Goal: Task Accomplishment & Management: Manage account settings

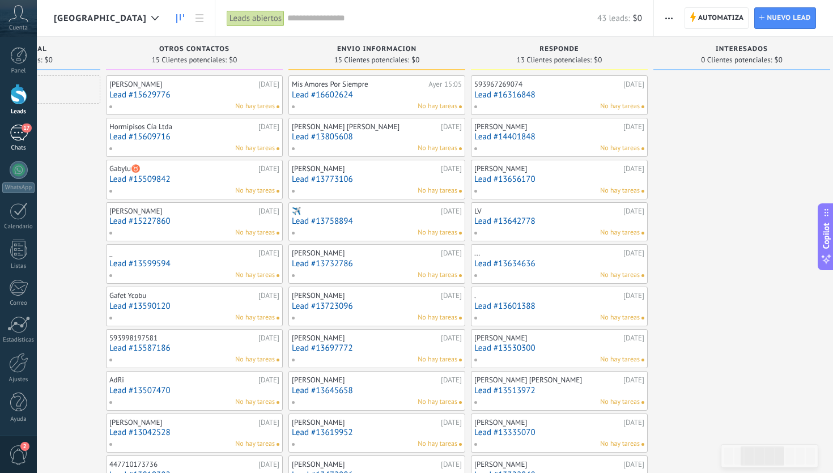
click at [15, 133] on div "17" at bounding box center [19, 133] width 18 height 16
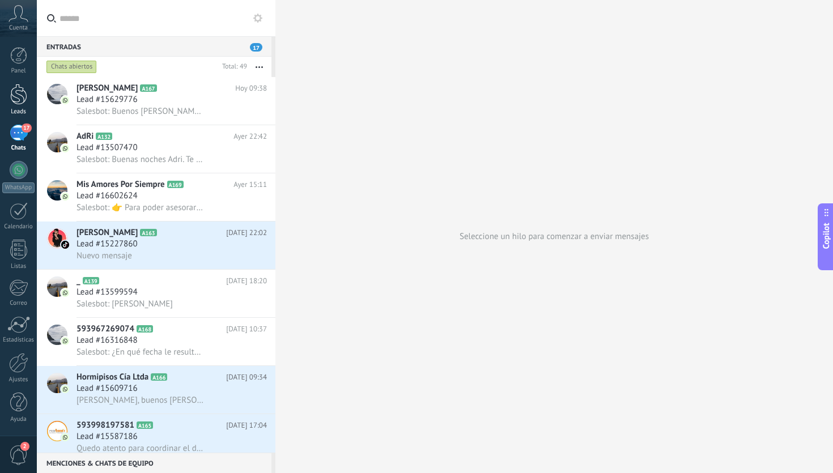
click at [18, 95] on div at bounding box center [18, 94] width 17 height 21
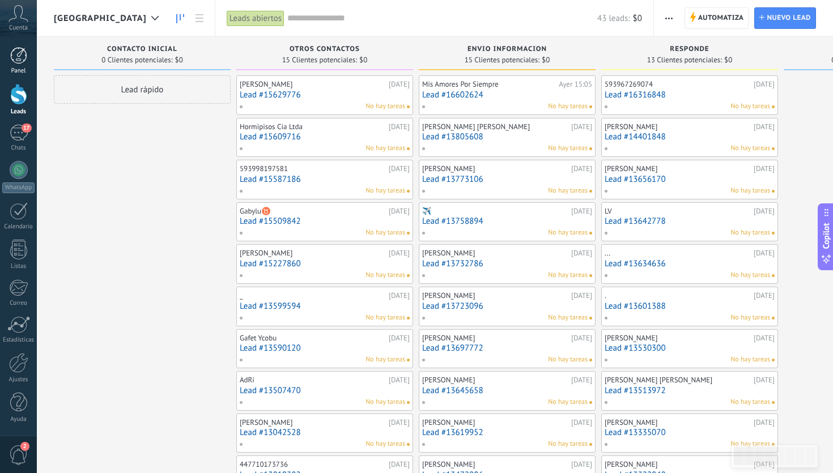
click at [24, 54] on div at bounding box center [18, 55] width 17 height 17
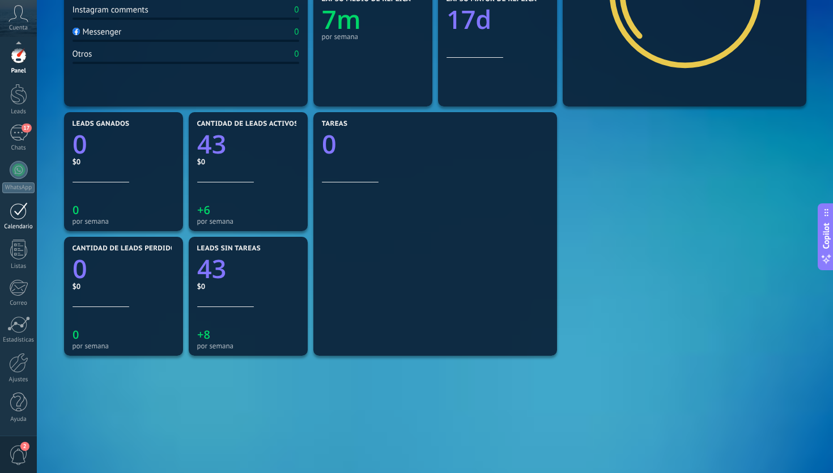
scroll to position [315, 0]
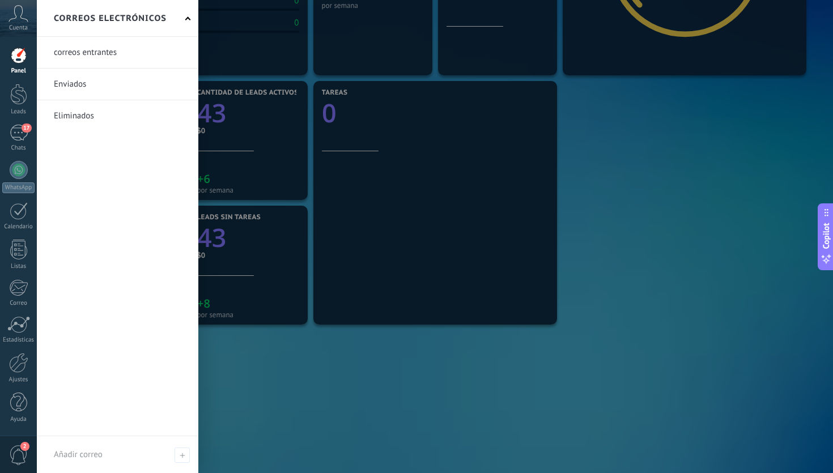
click at [13, 13] on icon at bounding box center [18, 13] width 20 height 17
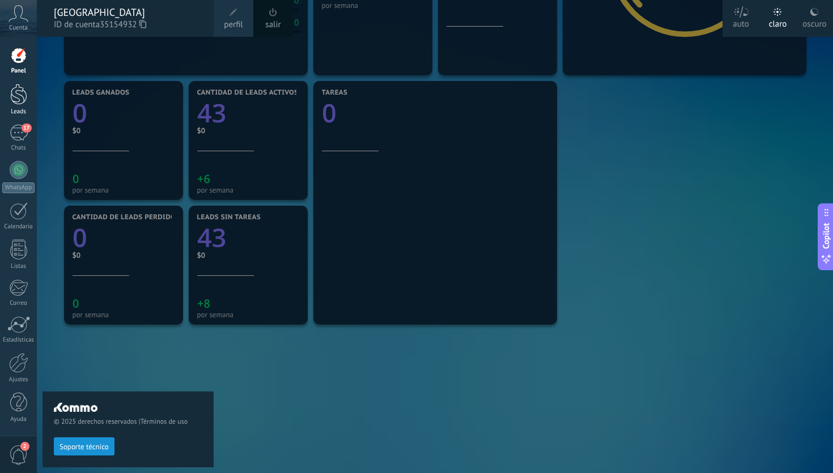
click at [20, 103] on div at bounding box center [18, 94] width 17 height 21
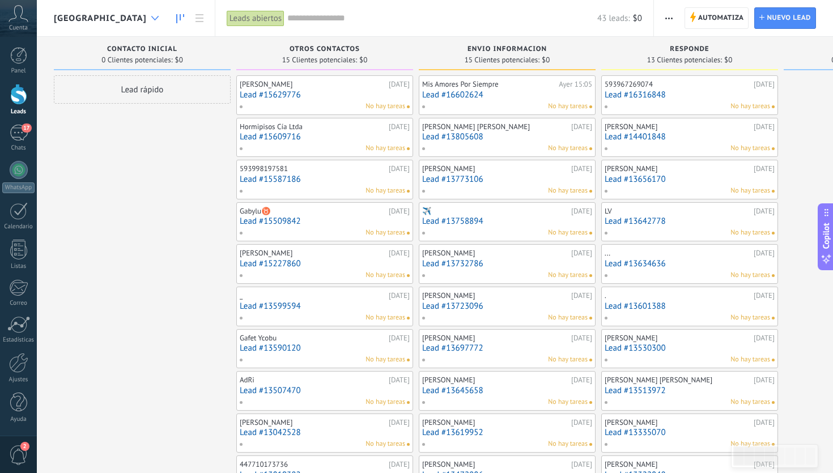
click at [157, 22] on div at bounding box center [155, 18] width 19 height 22
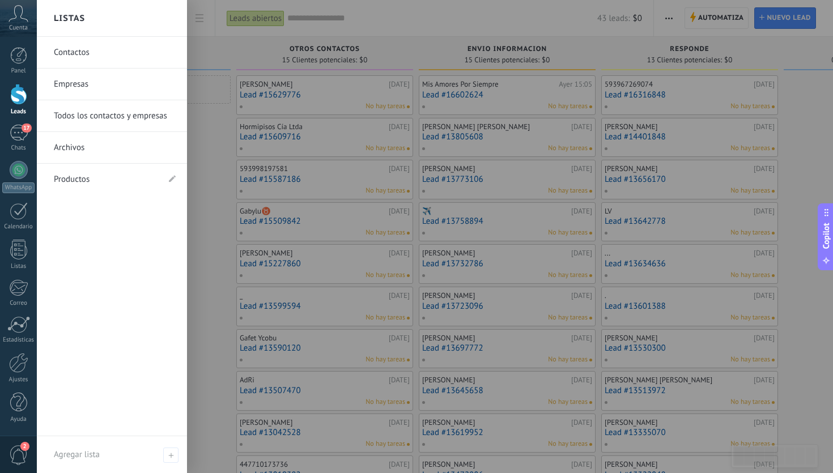
click at [125, 90] on link "Empresas" at bounding box center [115, 85] width 122 height 32
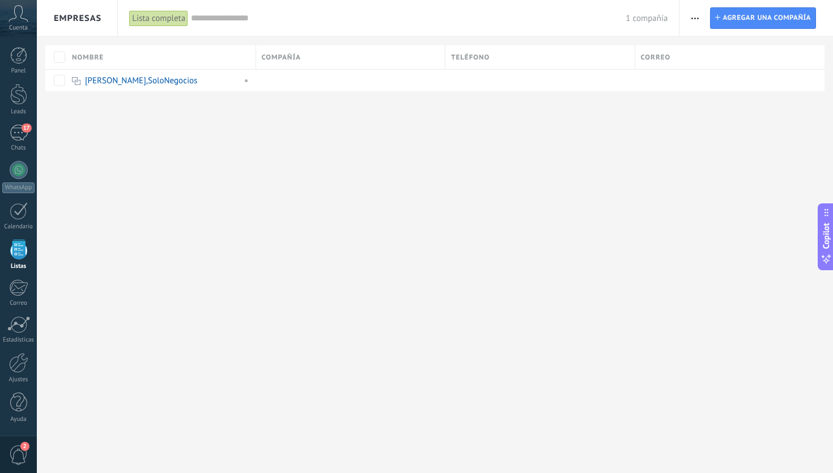
click at [20, 80] on div "Panel Leads 17 Chats WhatsApp Clientes" at bounding box center [18, 240] width 37 height 387
click at [20, 69] on div "Panel" at bounding box center [18, 70] width 33 height 7
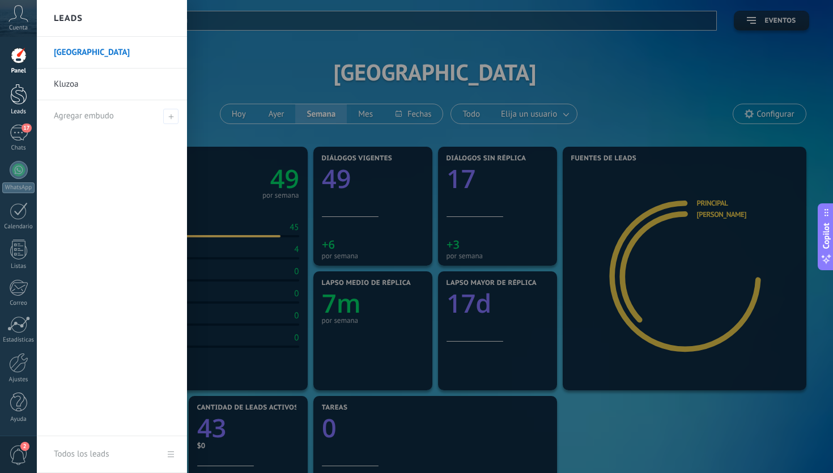
click at [24, 102] on div at bounding box center [18, 94] width 17 height 21
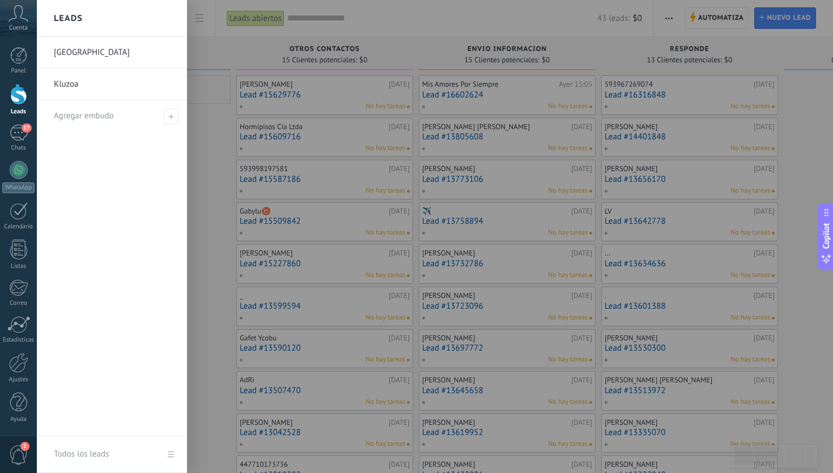
click at [97, 81] on link "Kluzoa" at bounding box center [115, 85] width 122 height 32
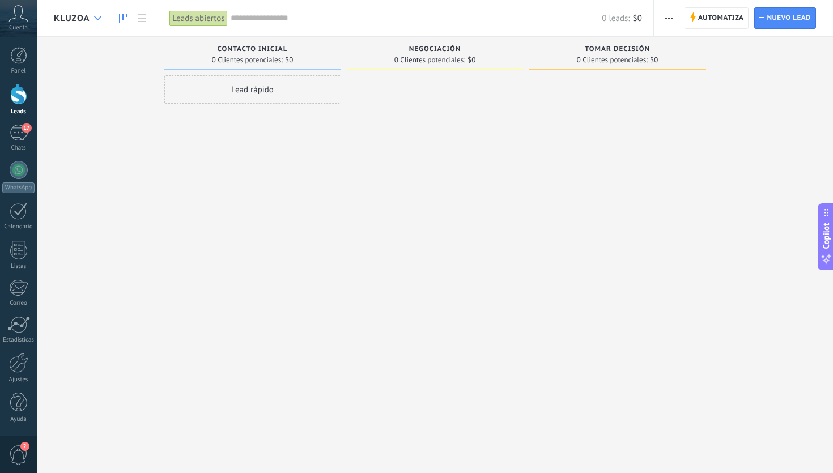
click at [100, 18] on icon at bounding box center [97, 18] width 7 height 5
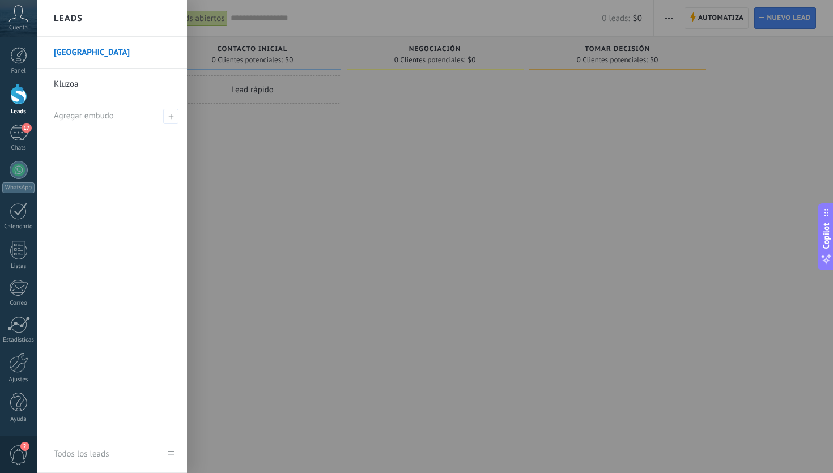
click at [357, 164] on div at bounding box center [453, 236] width 833 height 473
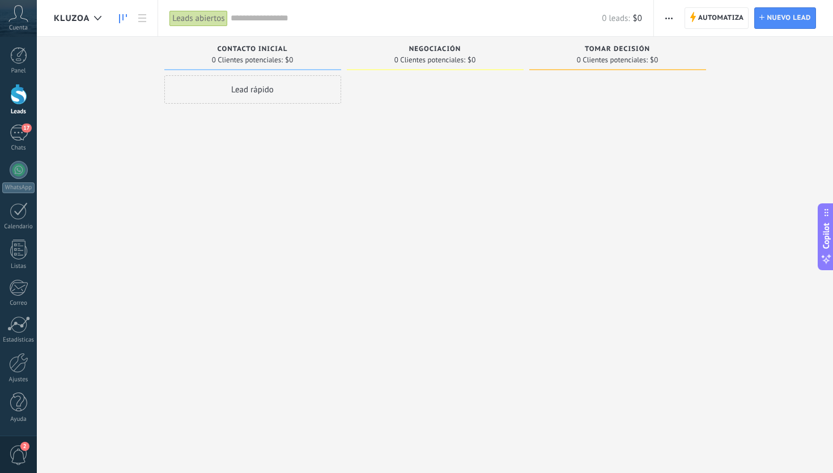
click at [665, 20] on span "button" at bounding box center [668, 18] width 7 height 22
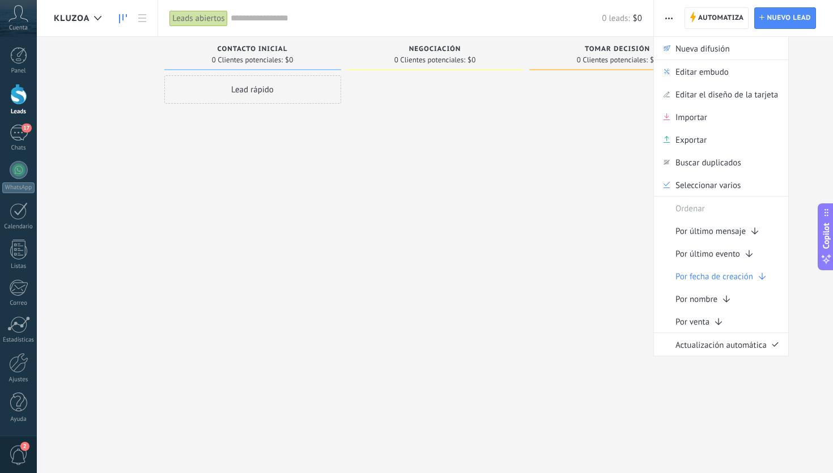
click at [565, 156] on div at bounding box center [617, 237] width 177 height 325
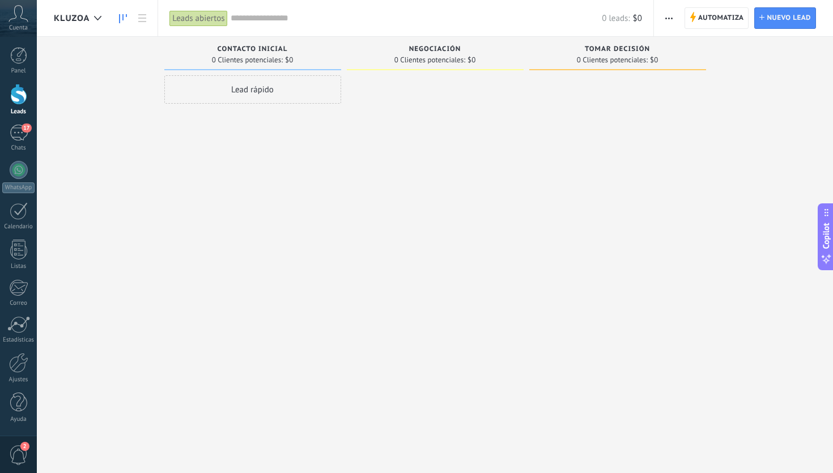
click at [119, 18] on use at bounding box center [123, 18] width 8 height 9
click at [96, 18] on use at bounding box center [97, 18] width 7 height 5
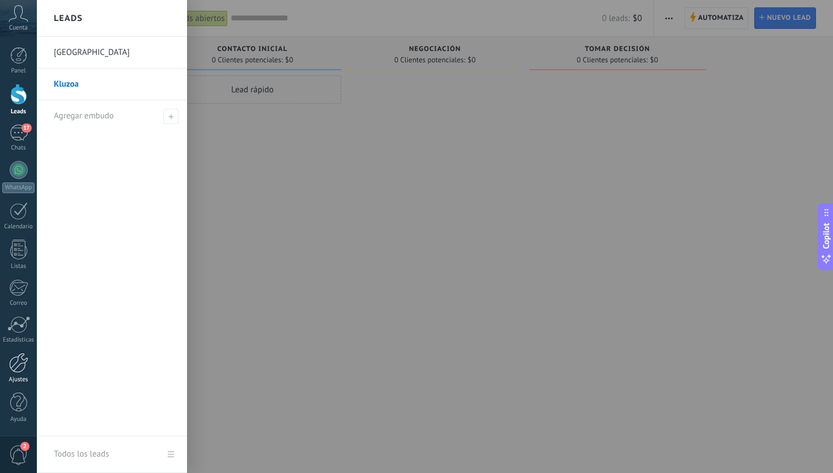
click at [20, 365] on div at bounding box center [18, 363] width 19 height 20
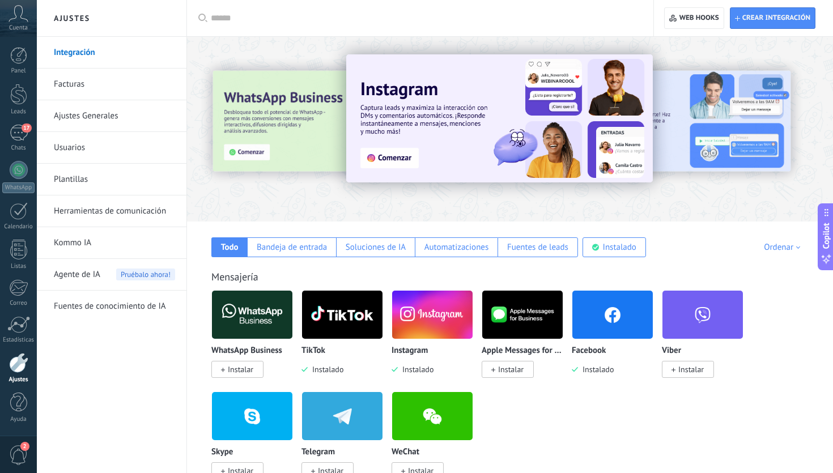
click at [122, 150] on link "Usuarios" at bounding box center [114, 148] width 121 height 32
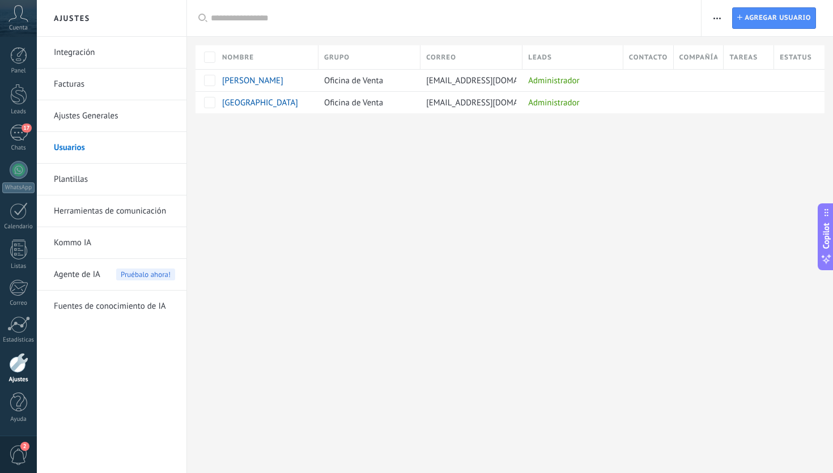
click at [121, 173] on link "Plantillas" at bounding box center [114, 180] width 121 height 32
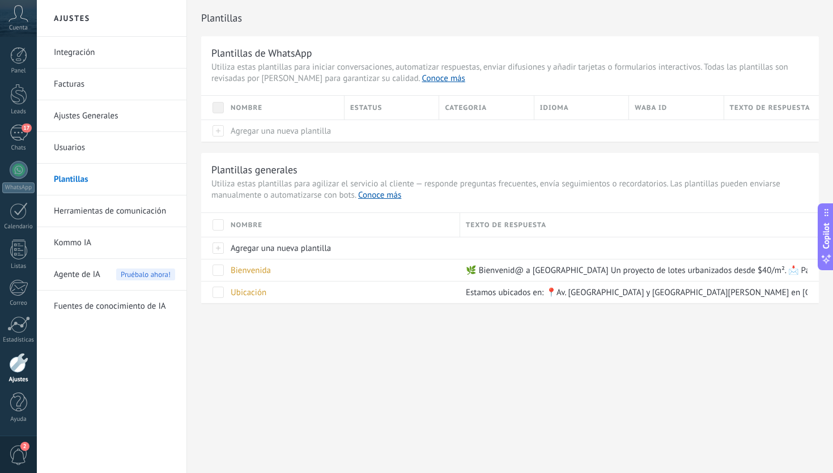
click at [118, 213] on link "Herramientas de comunicación" at bounding box center [114, 211] width 121 height 32
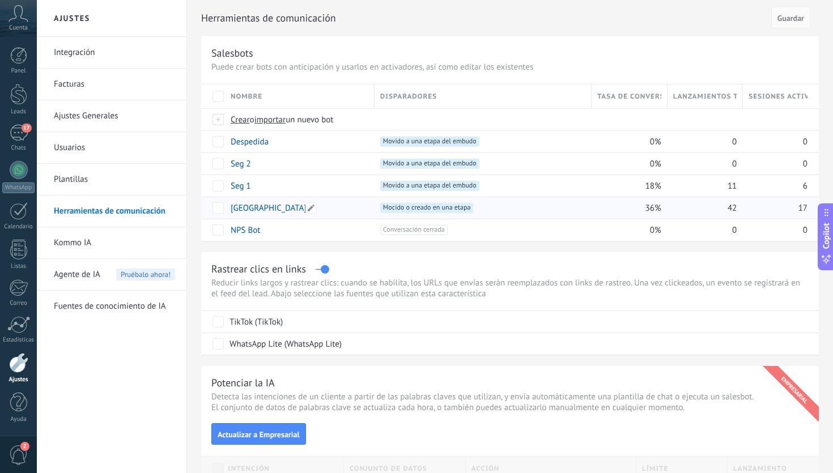
click at [283, 210] on link "[GEOGRAPHIC_DATA]" at bounding box center [269, 208] width 76 height 11
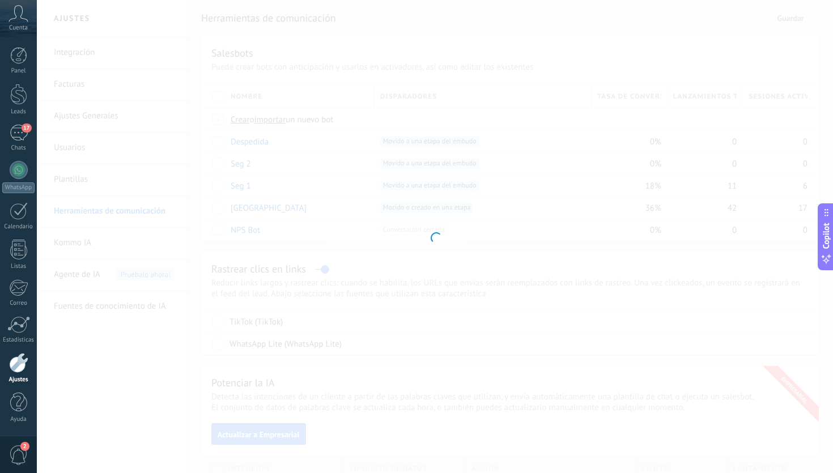
type input "**********"
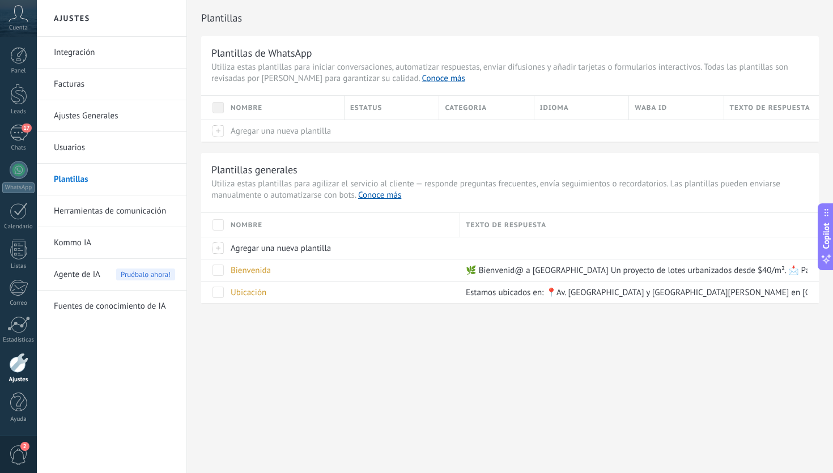
click at [131, 146] on link "Usuarios" at bounding box center [114, 148] width 121 height 32
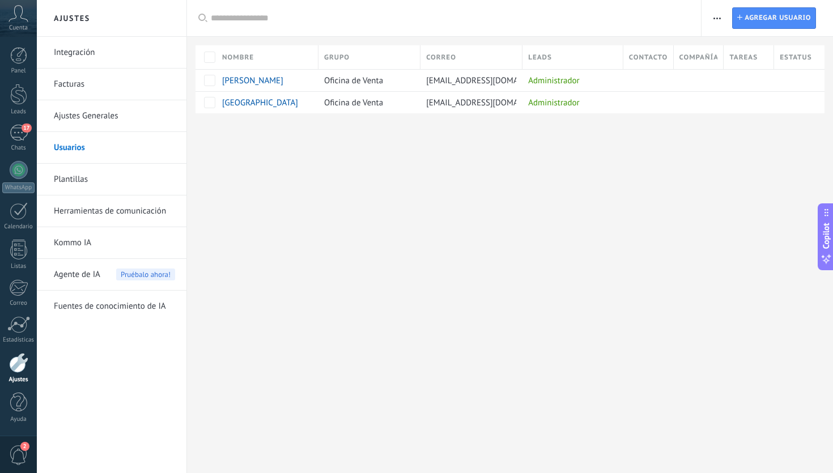
click at [139, 120] on link "Ajustes Generales" at bounding box center [114, 116] width 121 height 32
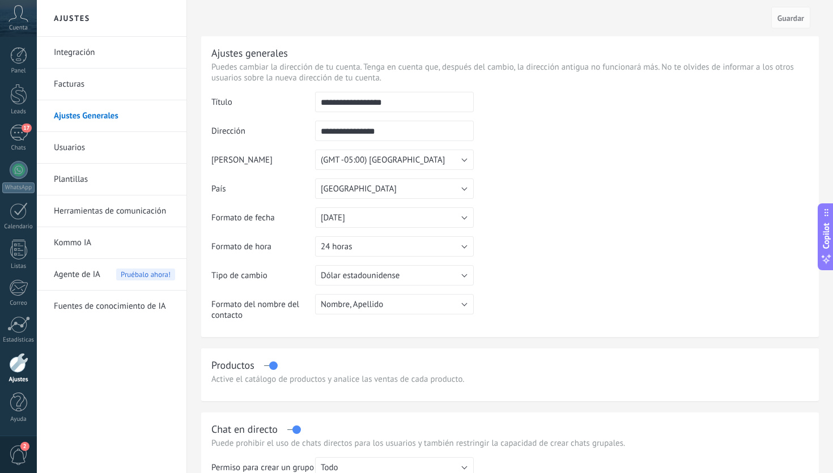
click at [111, 56] on link "Integración" at bounding box center [114, 53] width 121 height 32
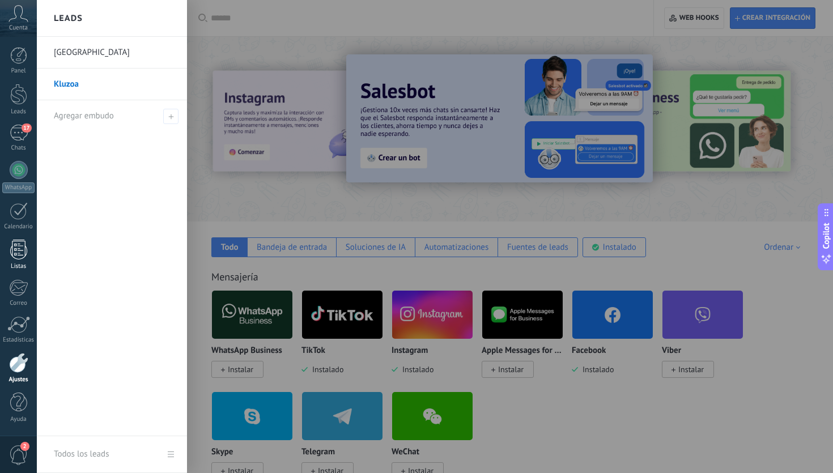
click at [15, 256] on div at bounding box center [18, 250] width 17 height 20
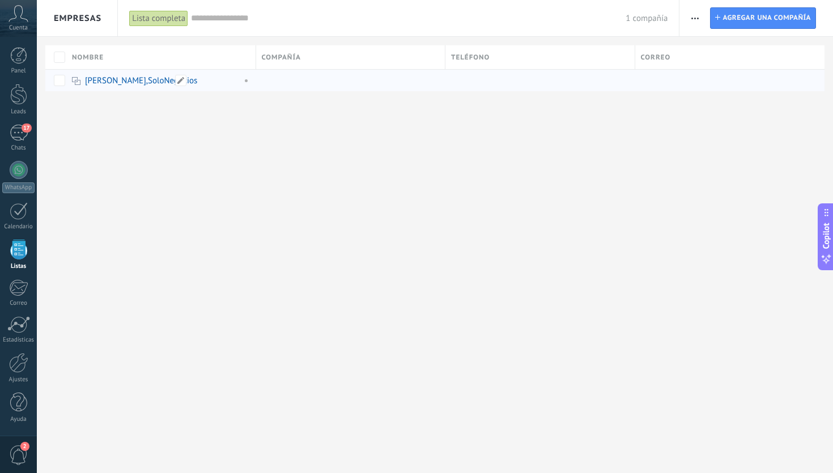
click at [157, 82] on link "[PERSON_NAME],SoloNegocios" at bounding box center [141, 80] width 112 height 11
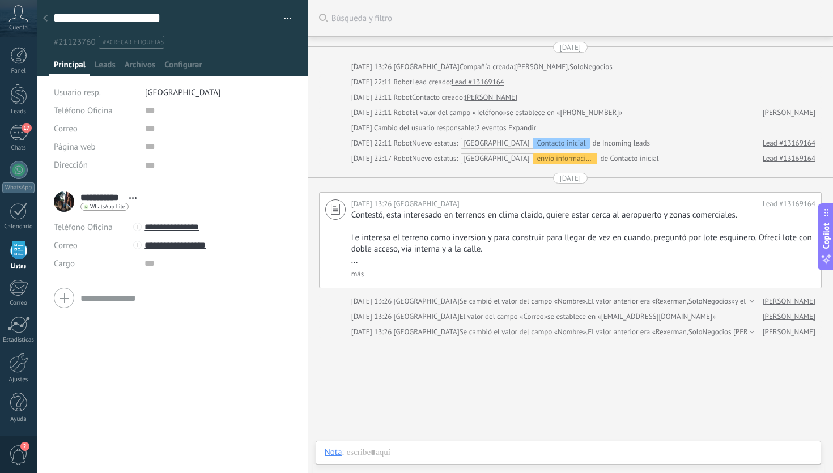
click at [50, 17] on div at bounding box center [45, 19] width 16 height 22
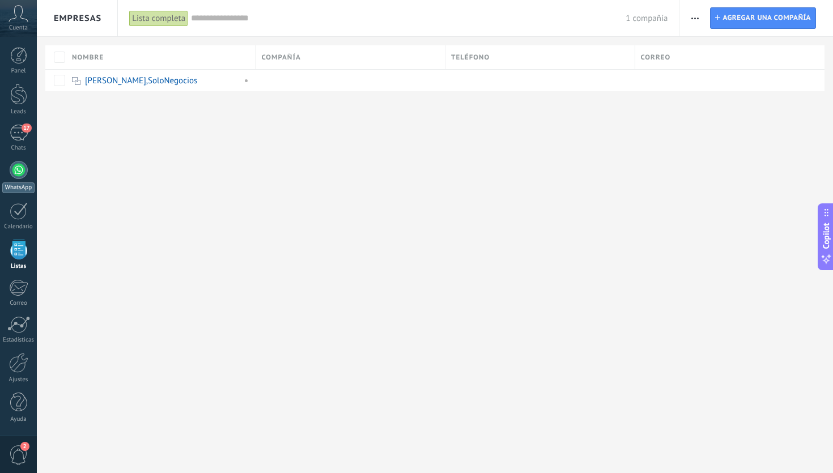
click at [20, 179] on link "WhatsApp" at bounding box center [18, 177] width 37 height 32
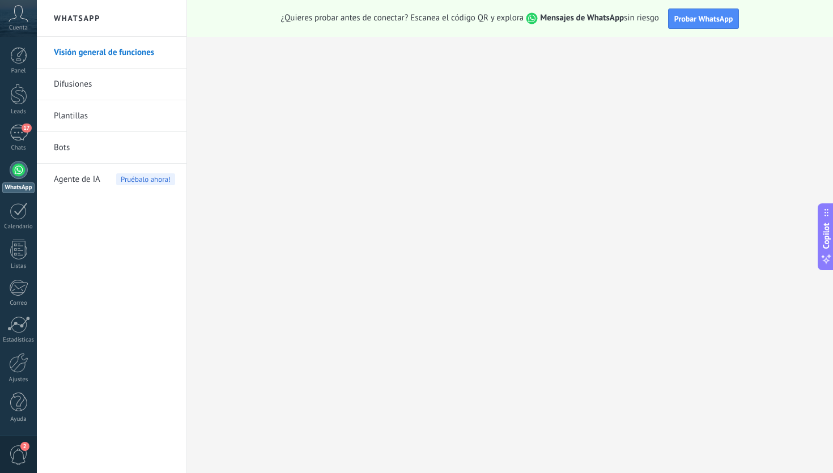
click at [21, 17] on icon at bounding box center [18, 13] width 20 height 17
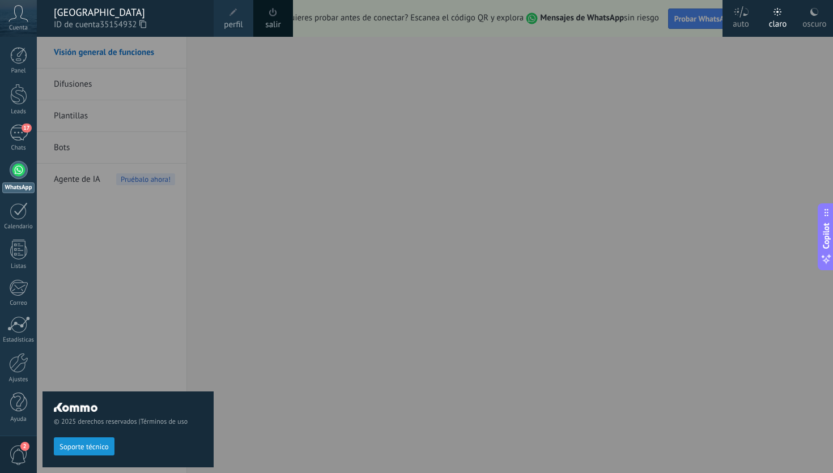
click at [240, 14] on link "perfil" at bounding box center [234, 18] width 40 height 37
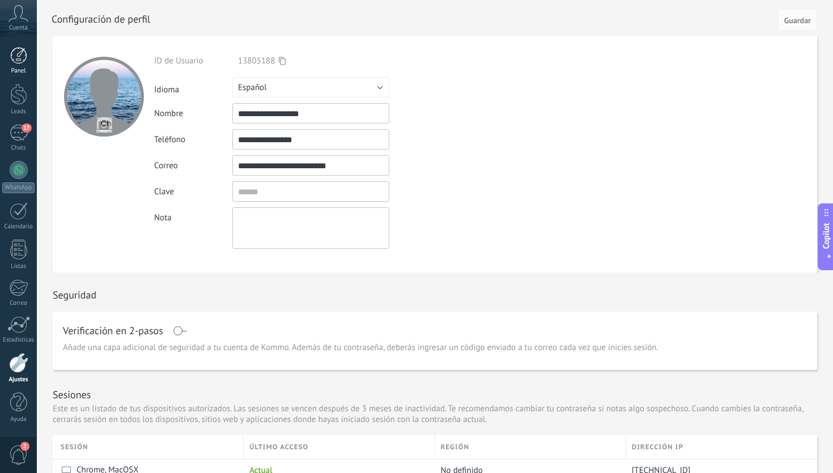
click at [14, 62] on div at bounding box center [18, 55] width 17 height 17
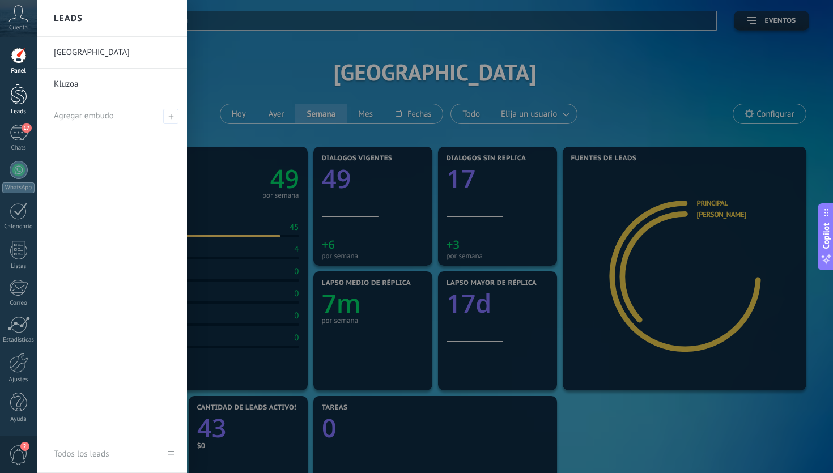
click at [24, 101] on div at bounding box center [18, 94] width 17 height 21
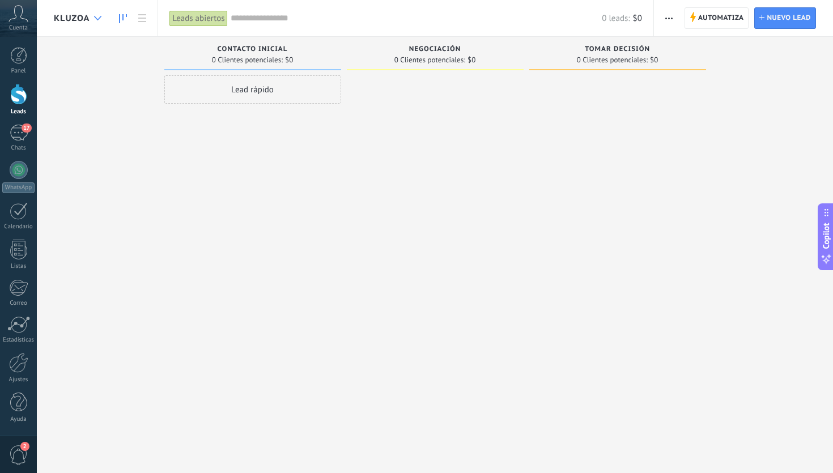
click at [100, 16] on icon at bounding box center [97, 18] width 7 height 5
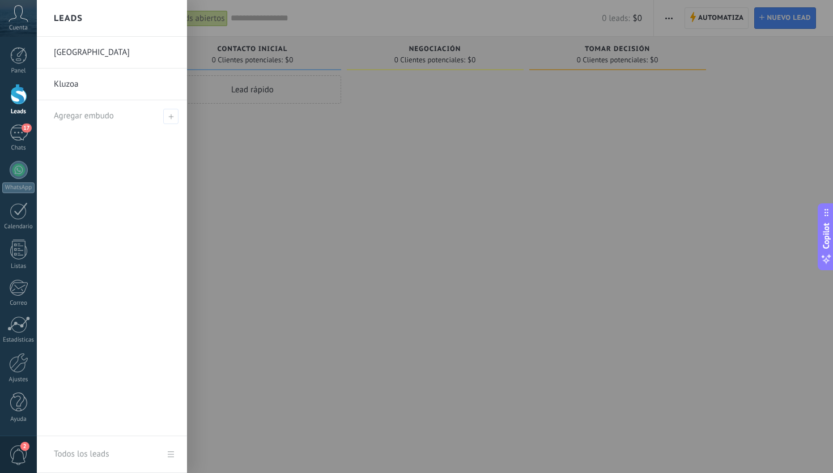
click at [93, 53] on link "[GEOGRAPHIC_DATA]" at bounding box center [115, 53] width 122 height 32
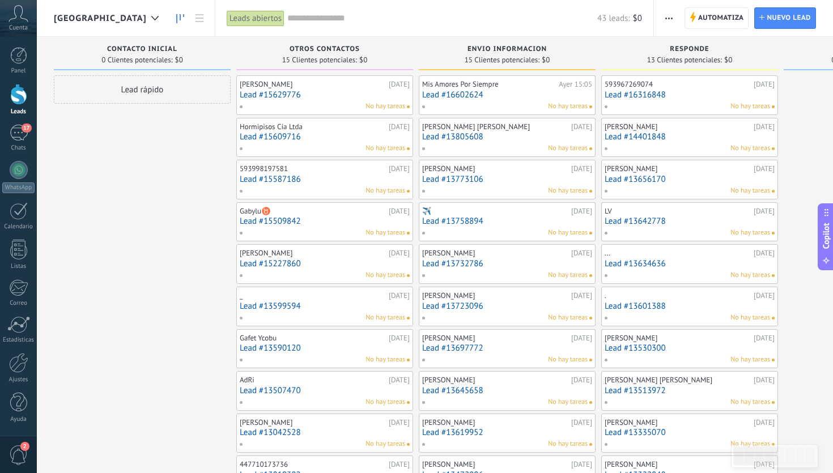
click at [136, 14] on span "[GEOGRAPHIC_DATA]" at bounding box center [100, 18] width 93 height 11
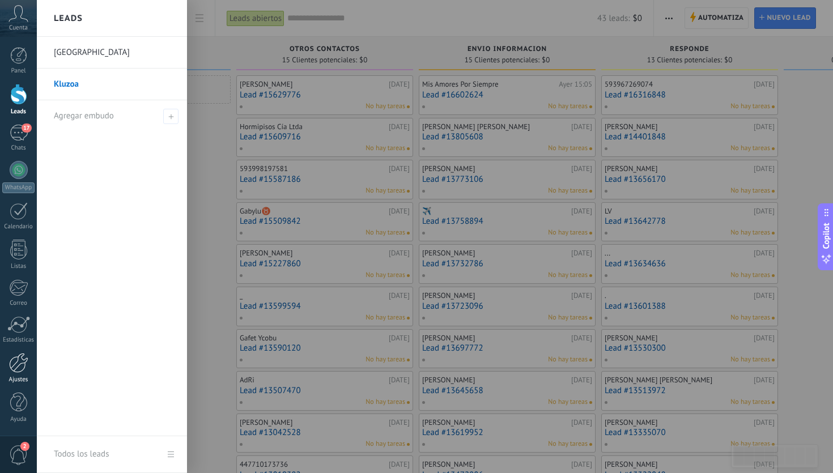
click at [22, 375] on link "Ajustes" at bounding box center [18, 368] width 37 height 31
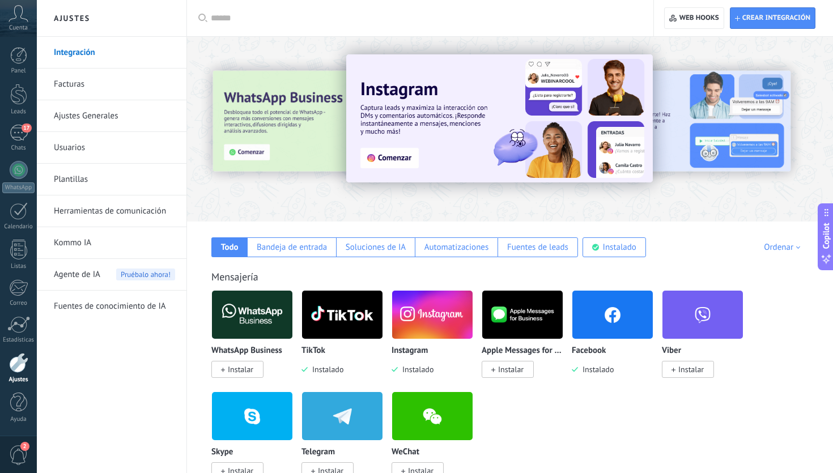
click at [121, 114] on link "Ajustes Generales" at bounding box center [114, 116] width 121 height 32
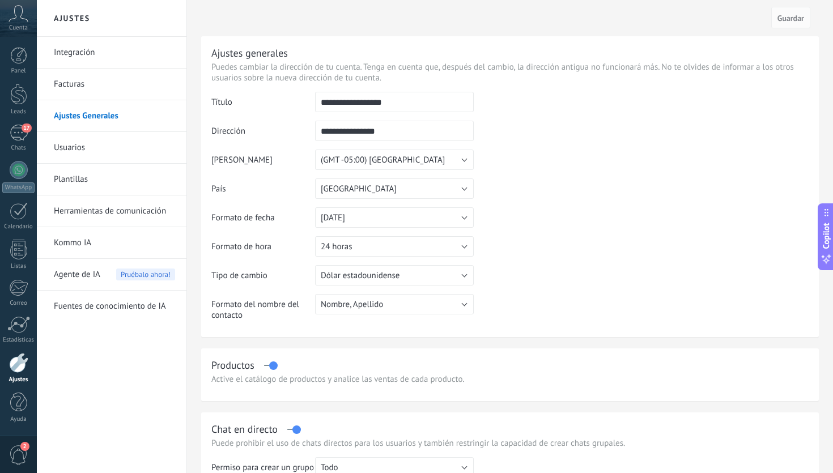
click at [99, 150] on link "Usuarios" at bounding box center [114, 148] width 121 height 32
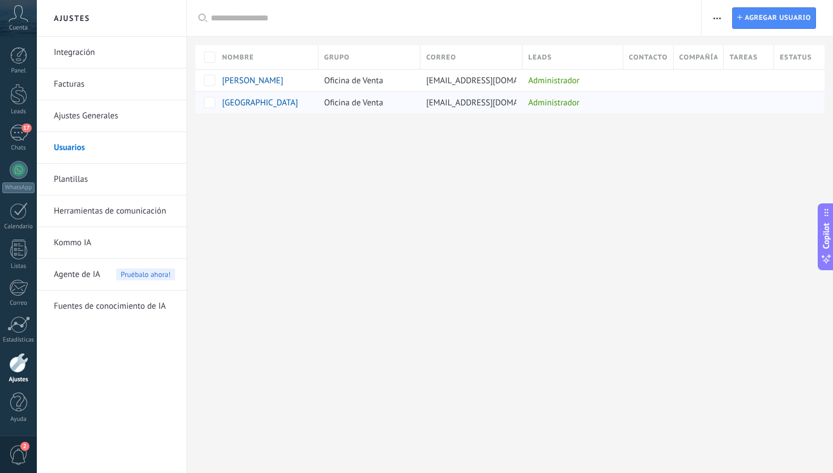
click at [293, 104] on span "[GEOGRAPHIC_DATA]" at bounding box center [260, 102] width 76 height 11
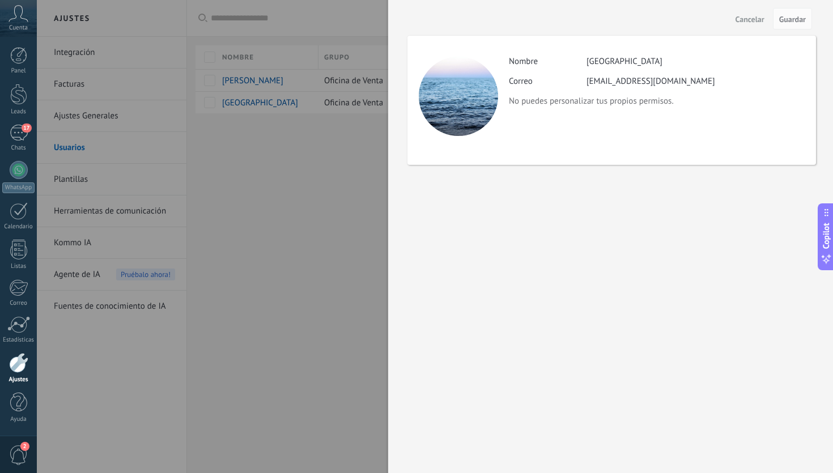
click at [289, 198] on div at bounding box center [416, 236] width 833 height 473
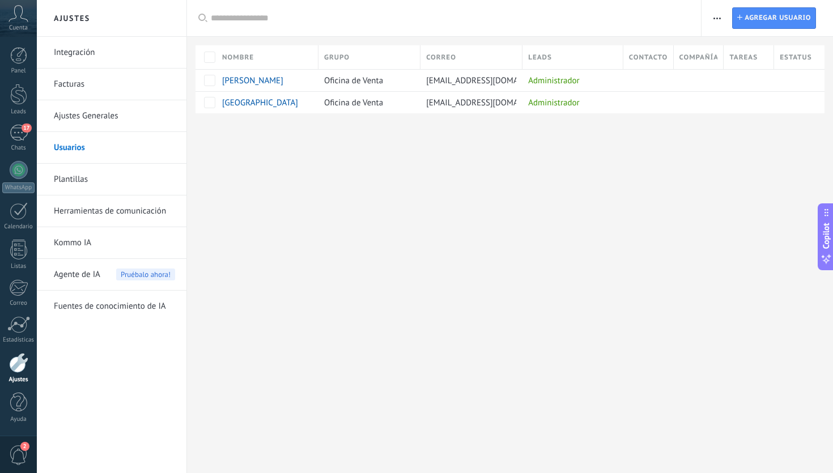
click at [128, 184] on link "Plantillas" at bounding box center [114, 180] width 121 height 32
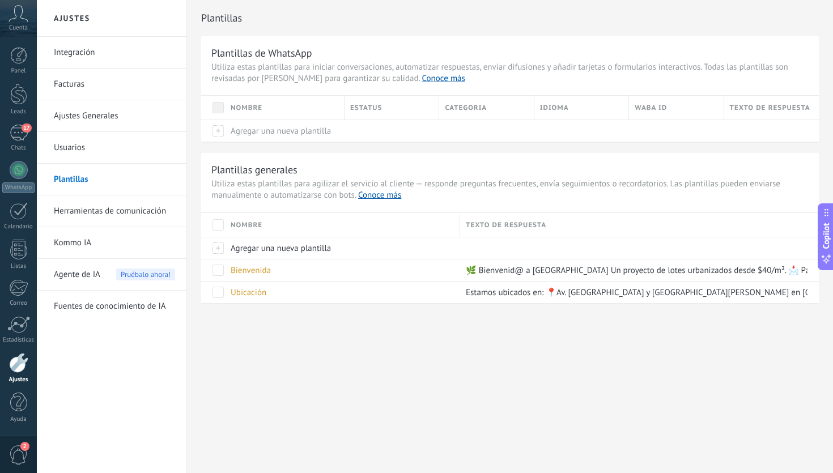
click at [132, 204] on link "Herramientas de comunicación" at bounding box center [114, 211] width 121 height 32
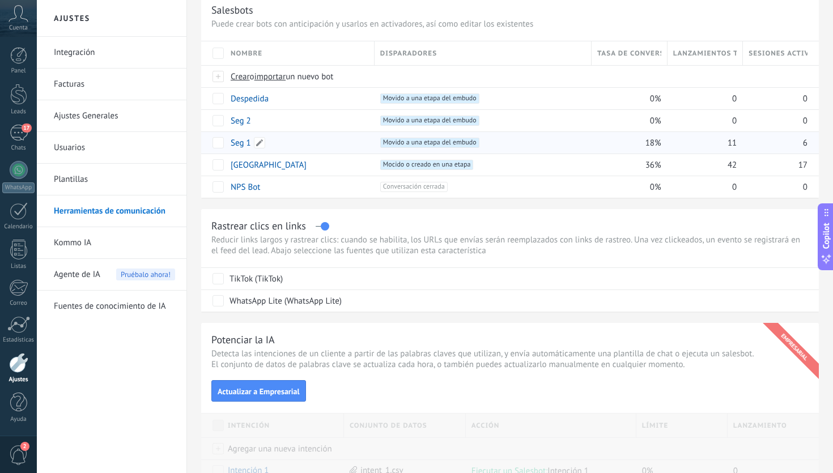
scroll to position [42, 0]
click at [292, 167] on link "[GEOGRAPHIC_DATA]" at bounding box center [269, 166] width 76 height 11
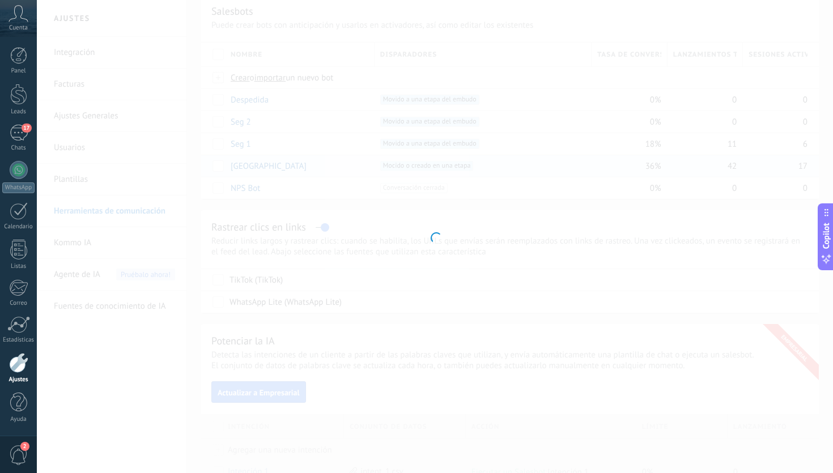
type input "**********"
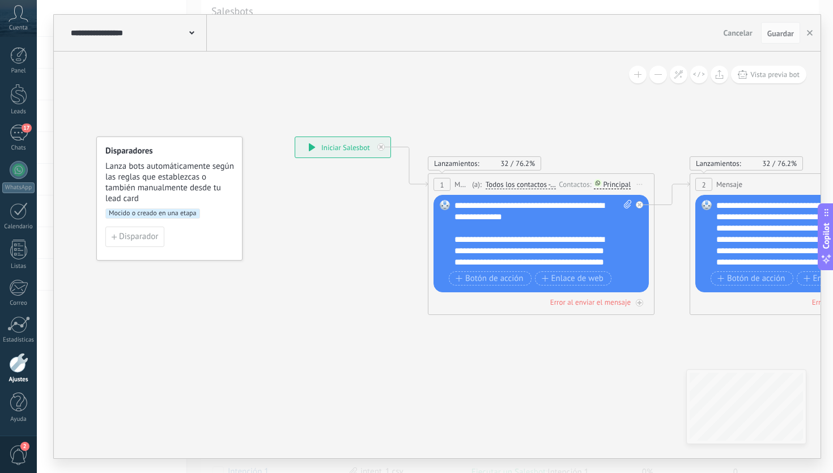
click at [192, 35] on icon at bounding box center [191, 32] width 5 height 3
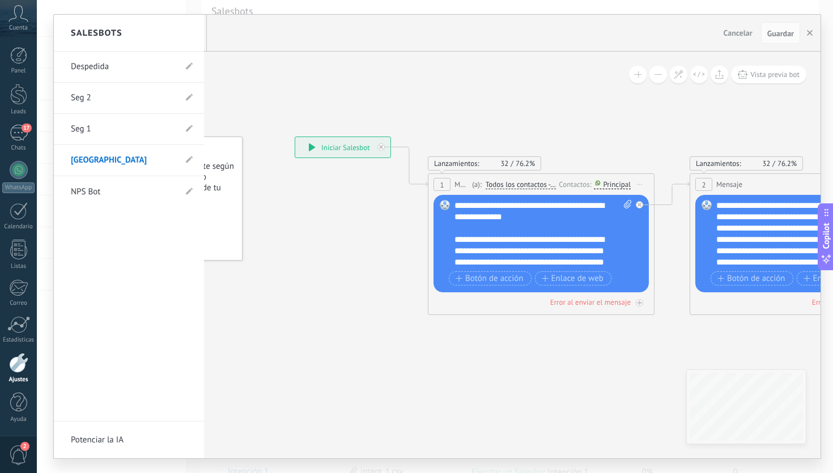
click at [319, 97] on div at bounding box center [437, 237] width 766 height 444
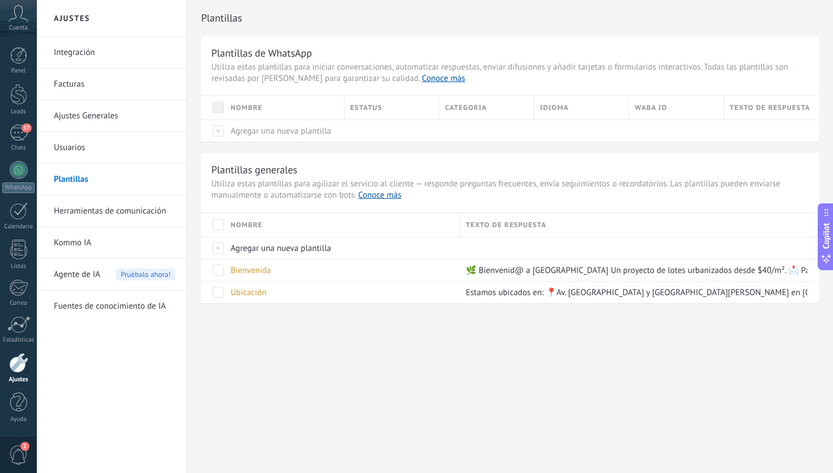
click at [129, 207] on link "Herramientas de comunicación" at bounding box center [114, 211] width 121 height 32
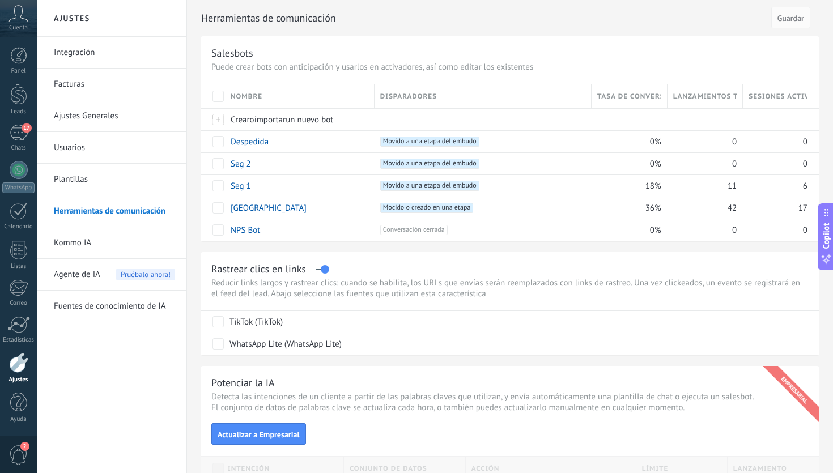
click at [120, 244] on link "Kommo IA" at bounding box center [114, 243] width 121 height 32
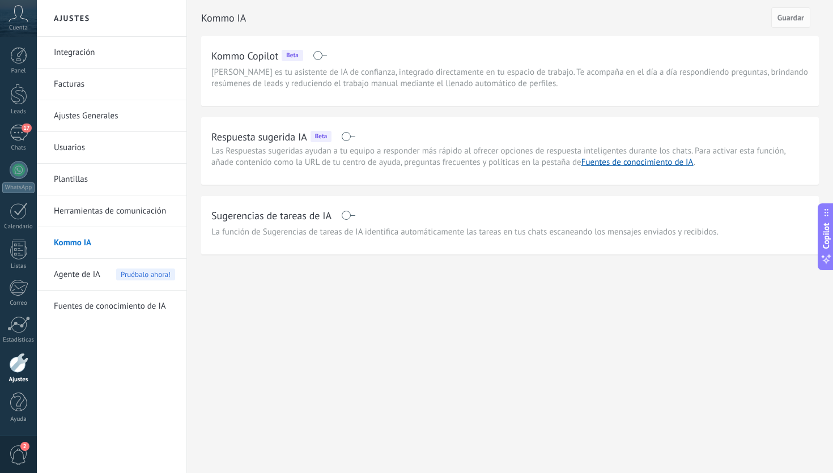
click at [92, 277] on span "Agente de IA" at bounding box center [77, 275] width 46 height 32
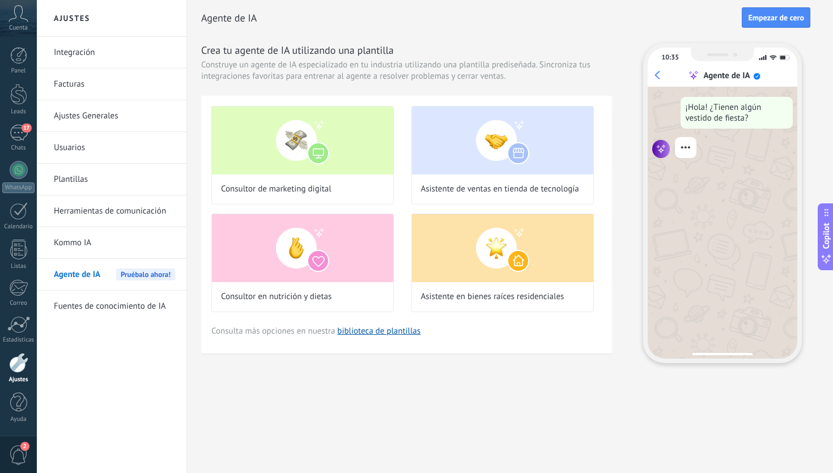
click at [111, 308] on link "Fuentes de conocimiento de IA" at bounding box center [114, 307] width 121 height 32
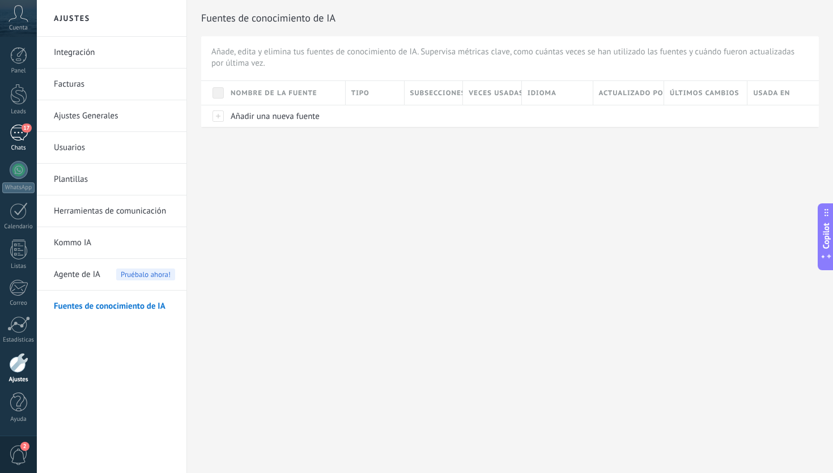
click at [22, 136] on div "17" at bounding box center [19, 133] width 18 height 16
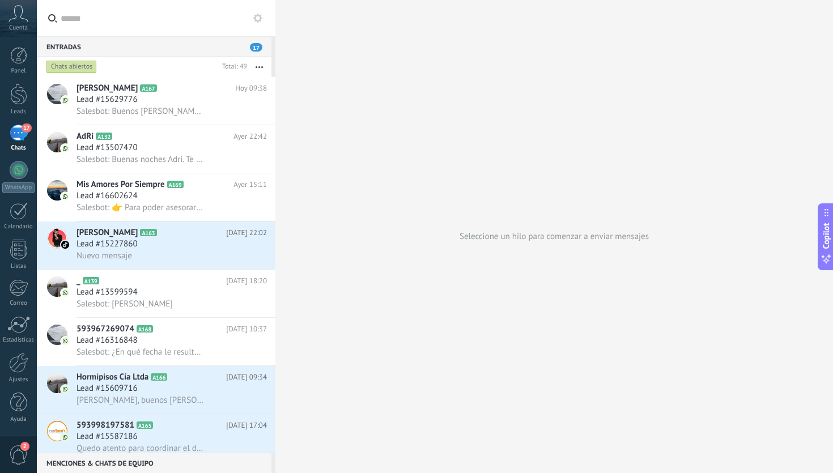
click at [264, 21] on button at bounding box center [258, 18] width 14 height 14
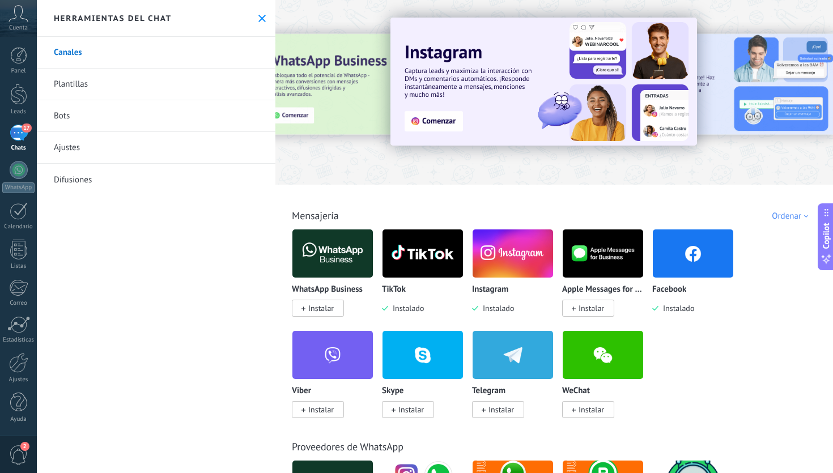
click at [262, 20] on button at bounding box center [262, 19] width 10 height 10
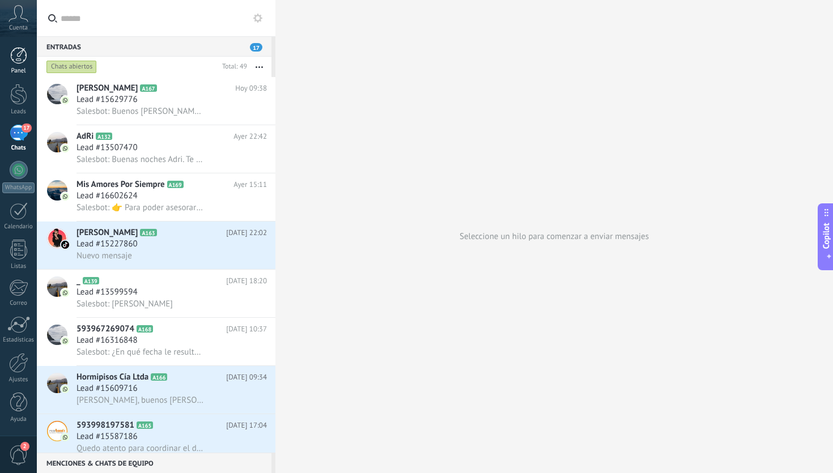
click at [16, 67] on link "Panel" at bounding box center [18, 61] width 37 height 28
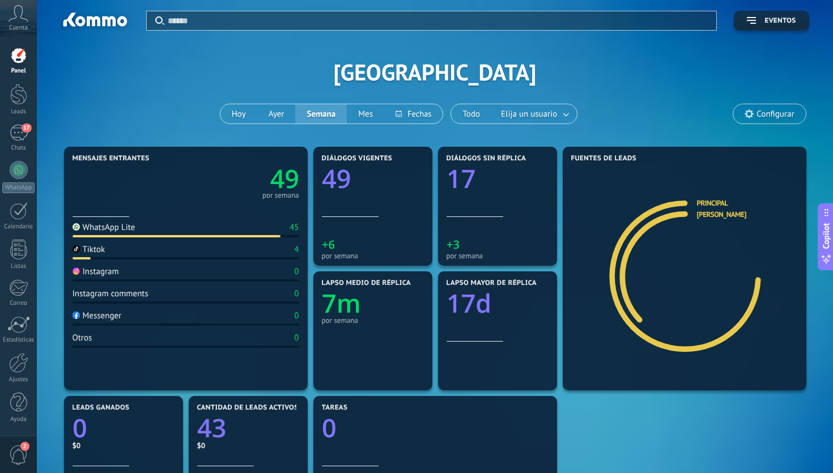
click at [18, 32] on span "Cuenta" at bounding box center [18, 27] width 19 height 7
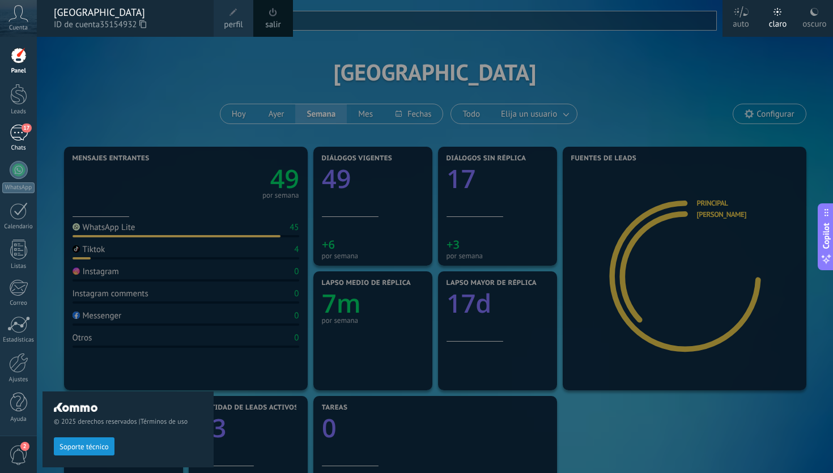
click at [19, 144] on div "Chats" at bounding box center [18, 147] width 33 height 7
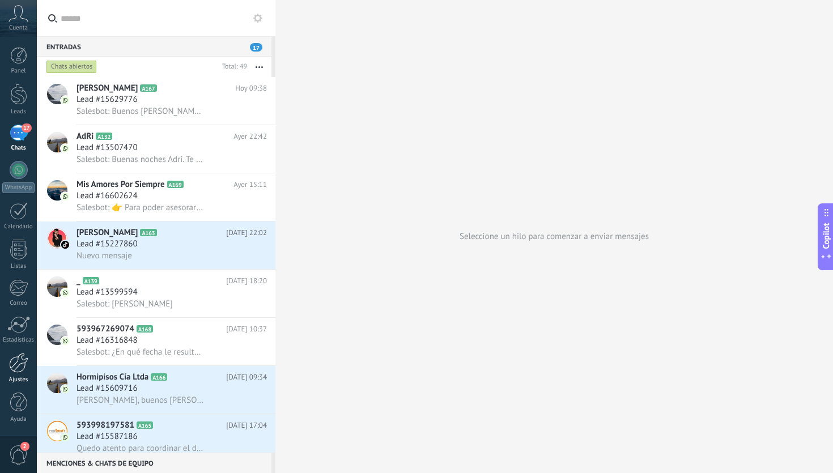
click at [19, 365] on div at bounding box center [18, 363] width 19 height 20
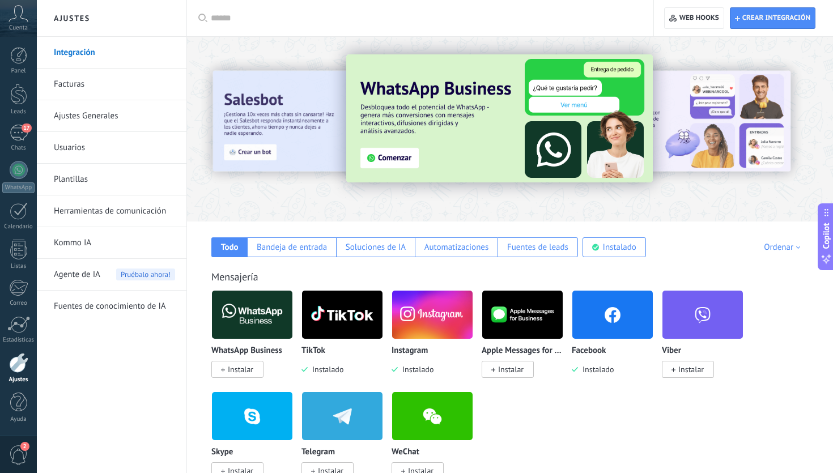
click at [71, 88] on link "Facturas" at bounding box center [114, 85] width 121 height 32
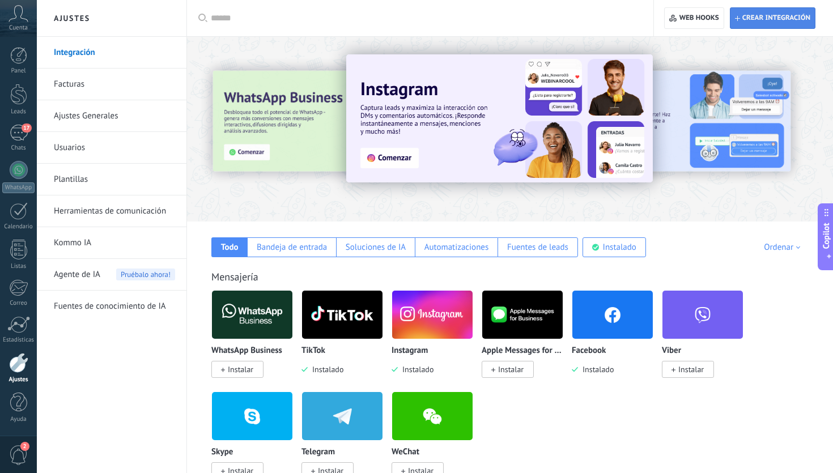
click at [799, 17] on span "Crear integración" at bounding box center [776, 18] width 68 height 9
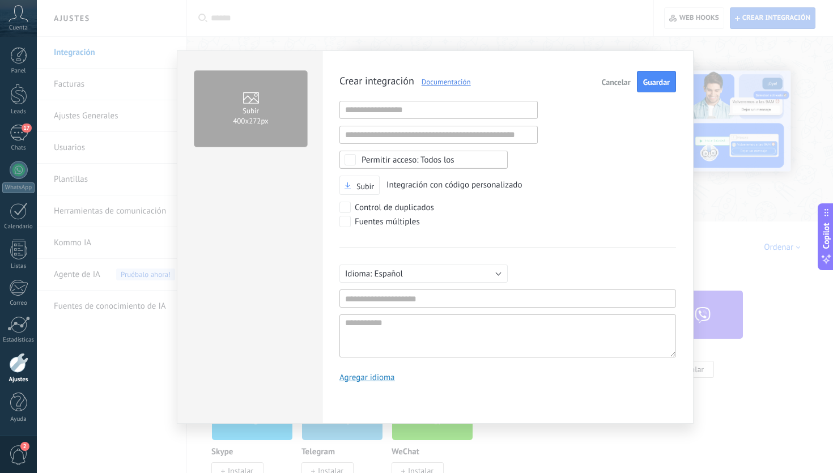
scroll to position [11, 0]
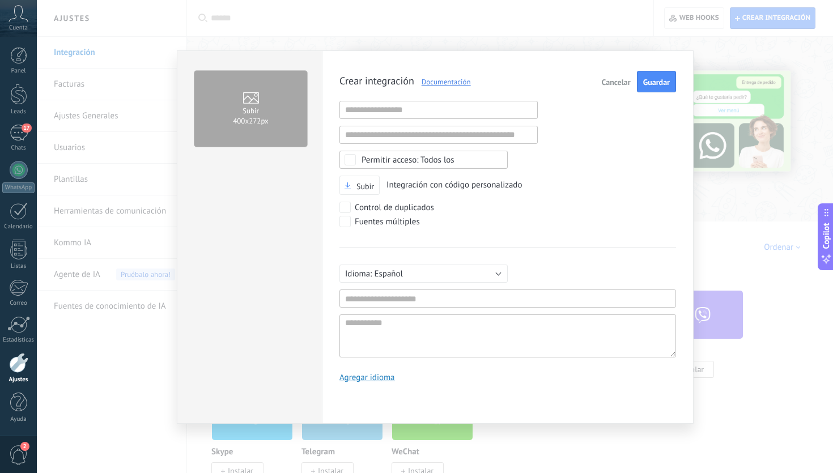
click at [617, 84] on span "Cancelar" at bounding box center [616, 82] width 29 height 8
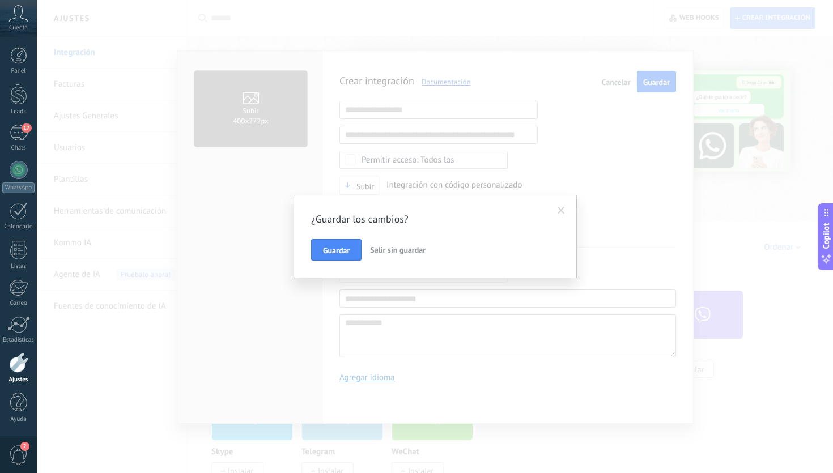
click at [384, 255] on button "Salir sin guardar" at bounding box center [397, 250] width 65 height 22
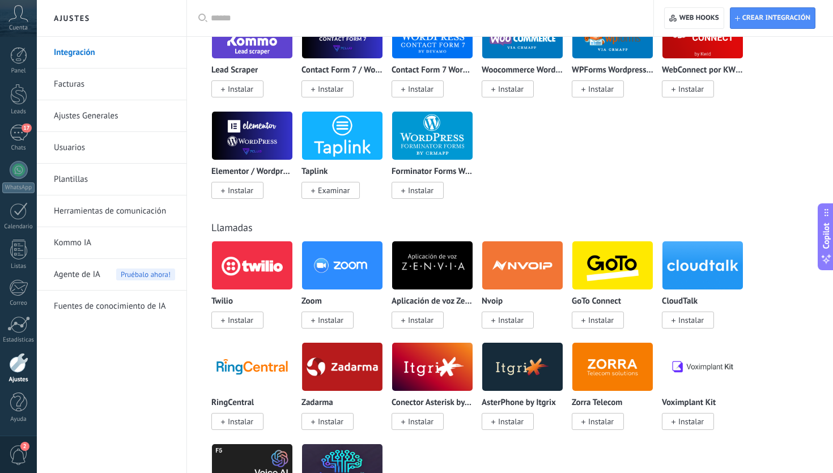
scroll to position [1325, 0]
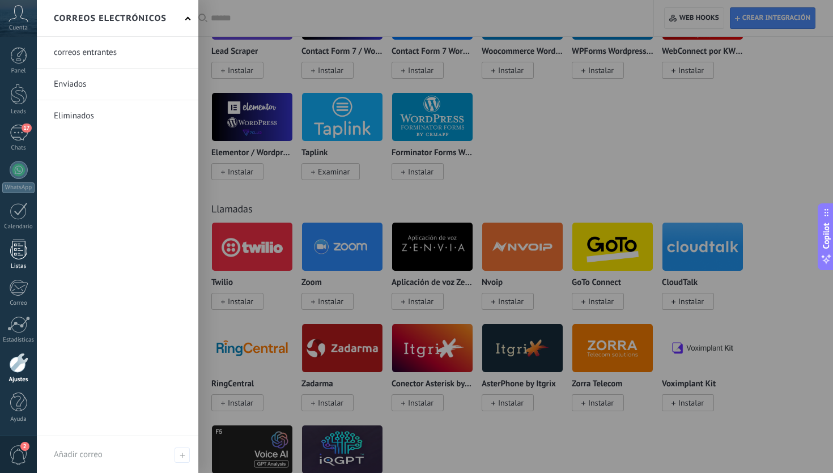
click at [10, 255] on div at bounding box center [18, 250] width 17 height 20
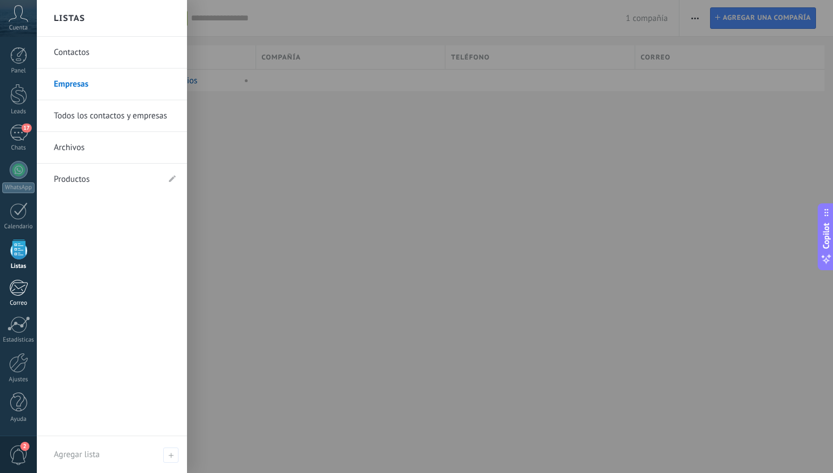
click at [20, 288] on div at bounding box center [18, 287] width 19 height 17
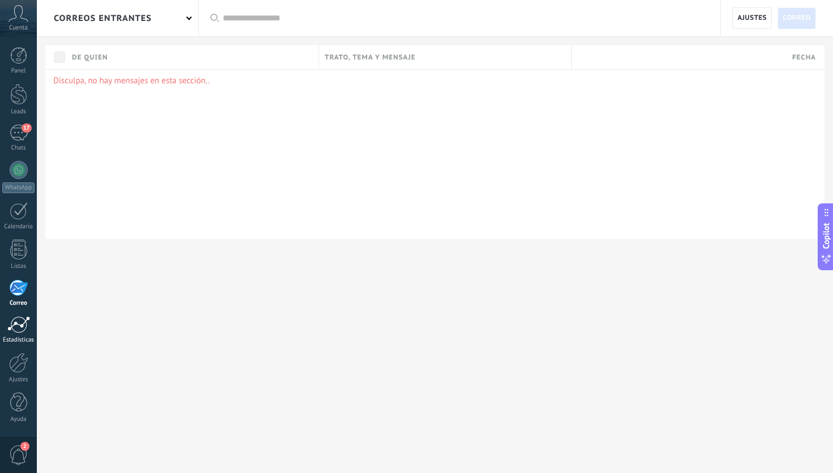
click at [23, 329] on div at bounding box center [18, 324] width 23 height 17
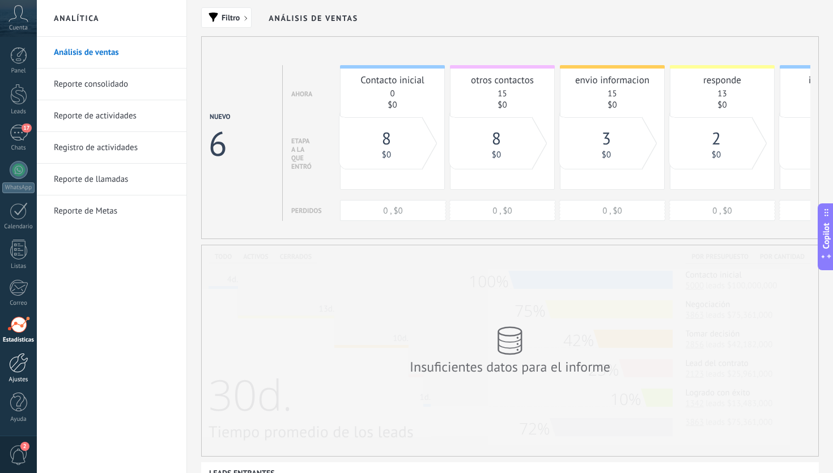
click at [20, 357] on div at bounding box center [18, 363] width 19 height 20
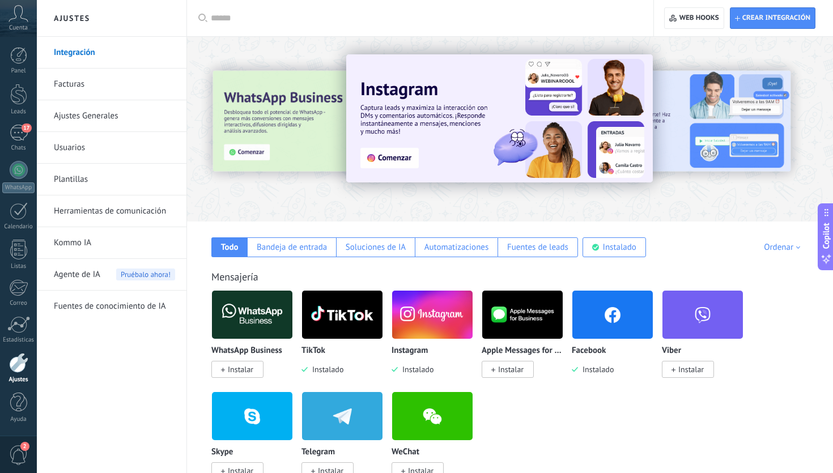
click at [106, 58] on link "Integración" at bounding box center [114, 53] width 121 height 32
click at [135, 214] on link "Herramientas de comunicación" at bounding box center [114, 211] width 121 height 32
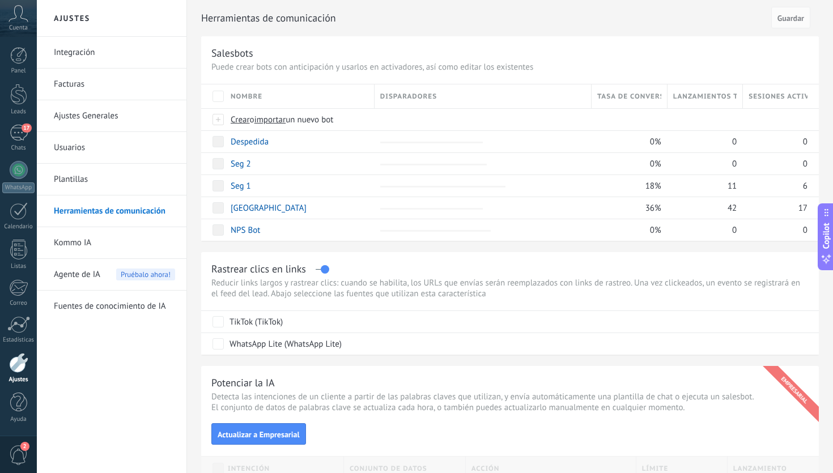
click at [140, 178] on link "Plantillas" at bounding box center [114, 180] width 121 height 32
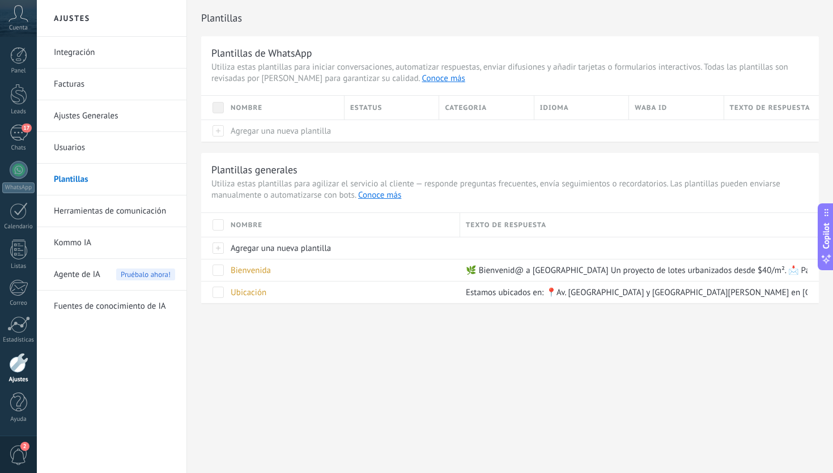
click at [99, 148] on link "Usuarios" at bounding box center [114, 148] width 121 height 32
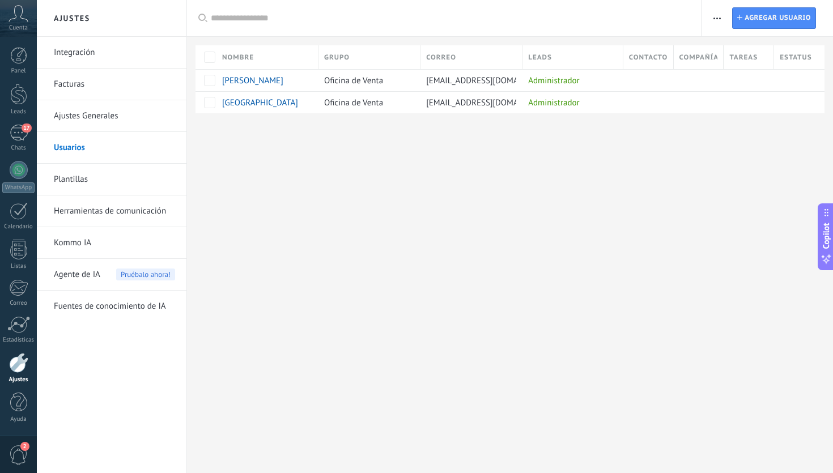
click at [110, 117] on link "Ajustes Generales" at bounding box center [114, 116] width 121 height 32
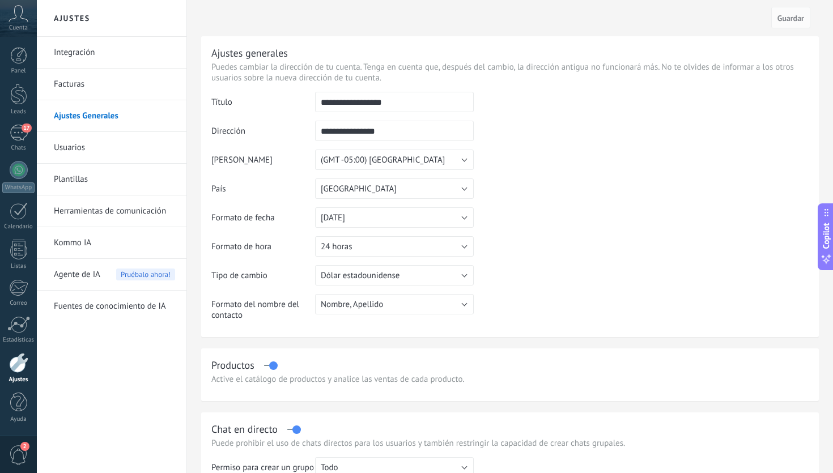
click at [104, 92] on link "Facturas" at bounding box center [114, 85] width 121 height 32
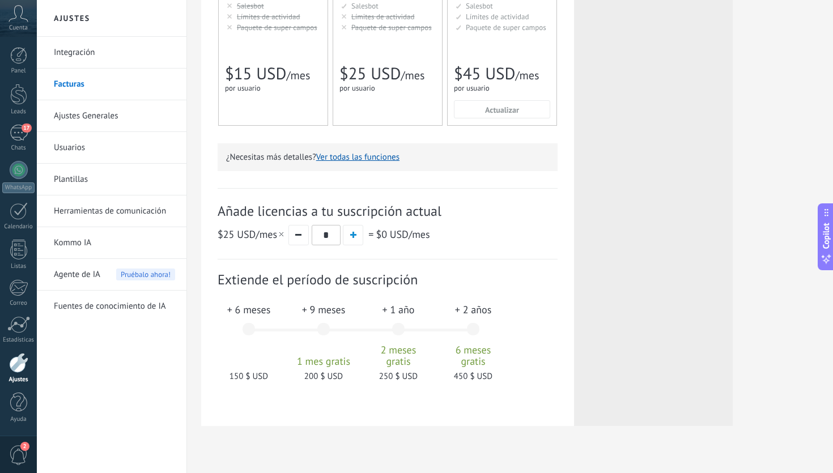
scroll to position [254, 0]
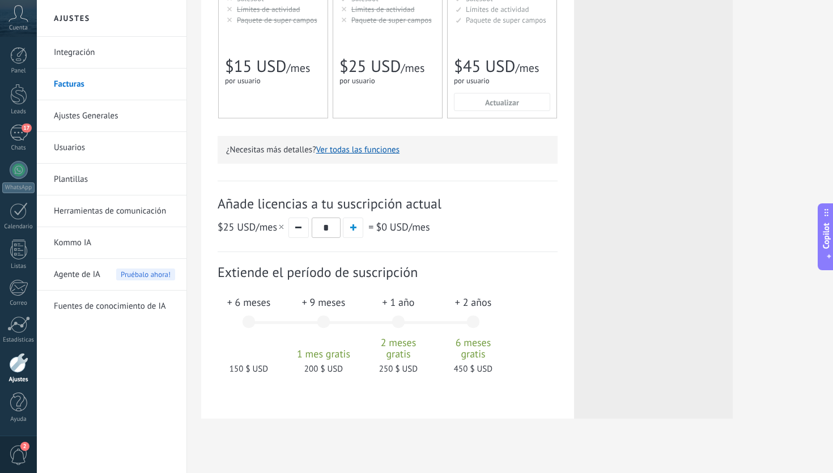
click at [108, 55] on link "Integración" at bounding box center [114, 53] width 121 height 32
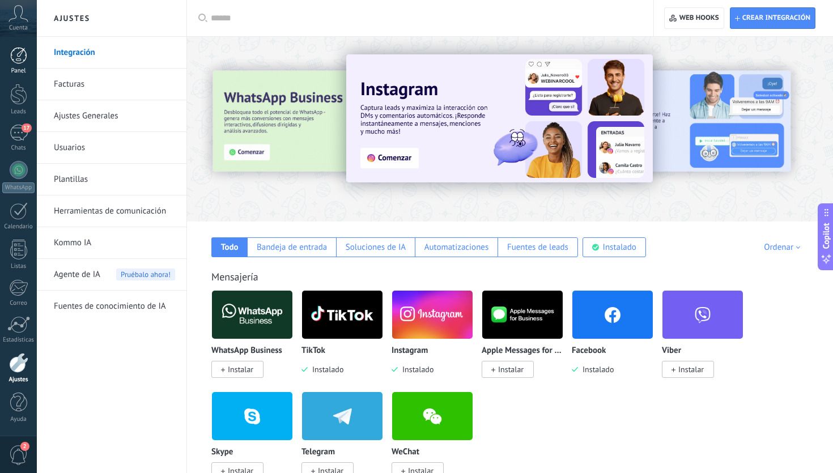
click at [21, 63] on div at bounding box center [18, 55] width 17 height 17
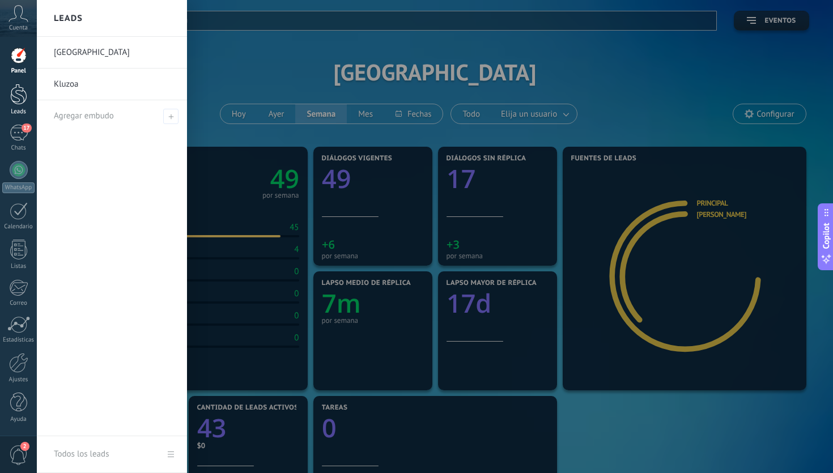
click at [16, 95] on div at bounding box center [18, 94] width 17 height 21
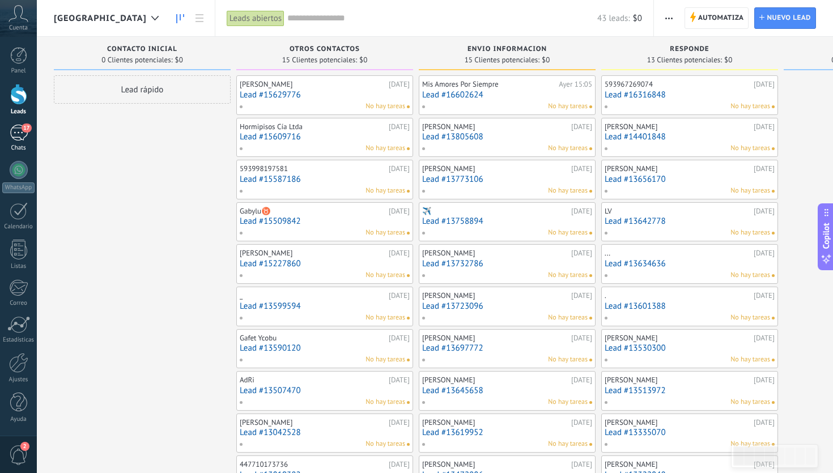
click at [27, 137] on div "17" at bounding box center [19, 133] width 18 height 16
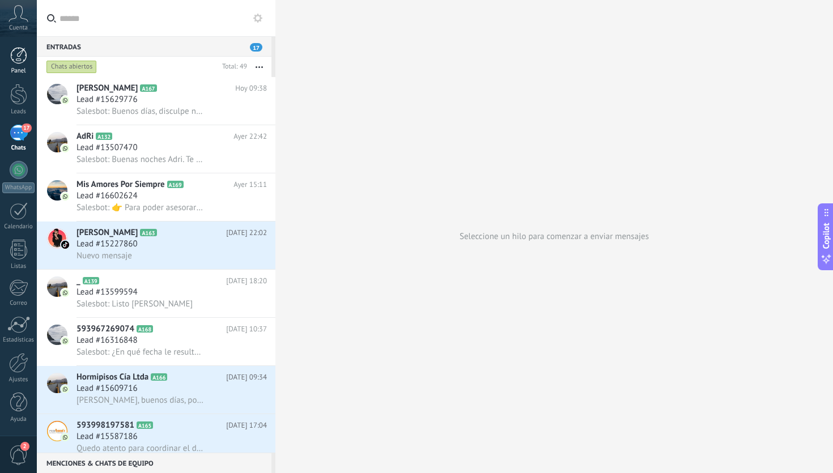
click at [16, 51] on div at bounding box center [18, 55] width 17 height 17
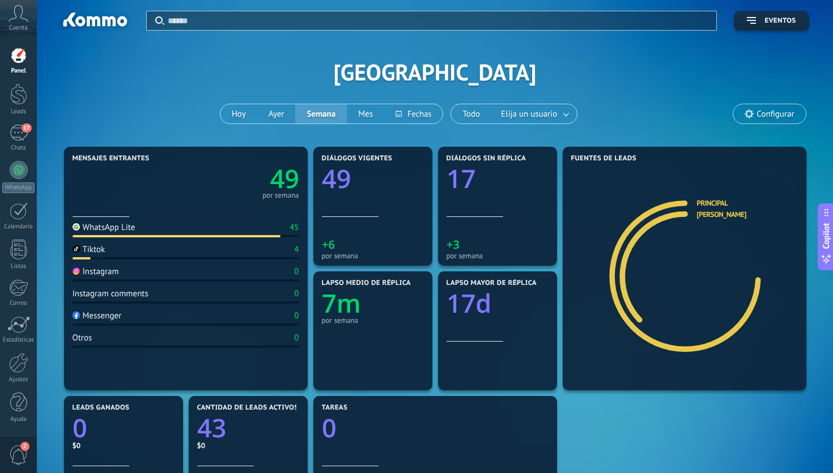
click at [751, 114] on icon at bounding box center [748, 113] width 9 height 9
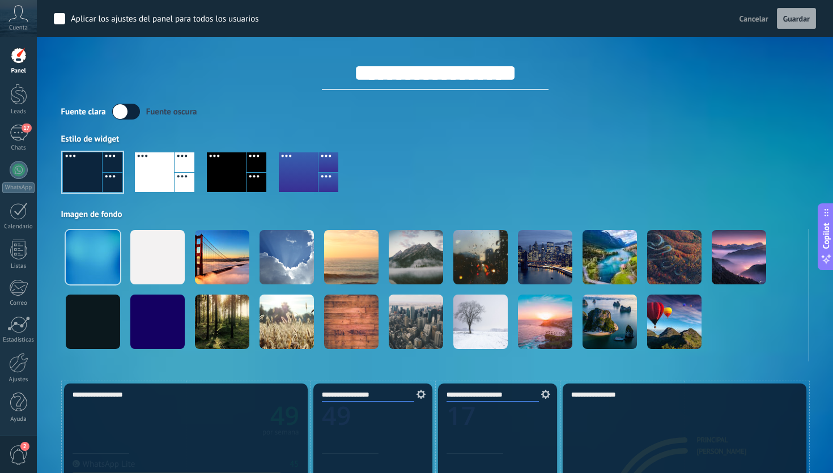
click at [751, 114] on div "Fuente clara Fuente oscura" at bounding box center [435, 112] width 748 height 16
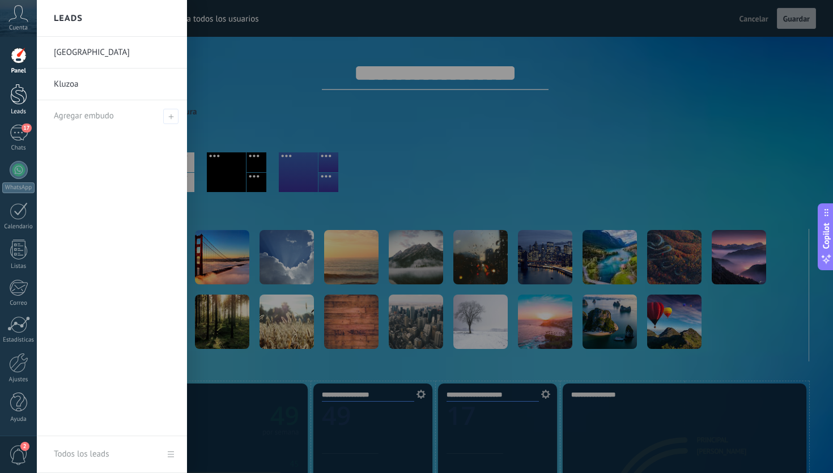
click at [23, 102] on div at bounding box center [18, 94] width 17 height 21
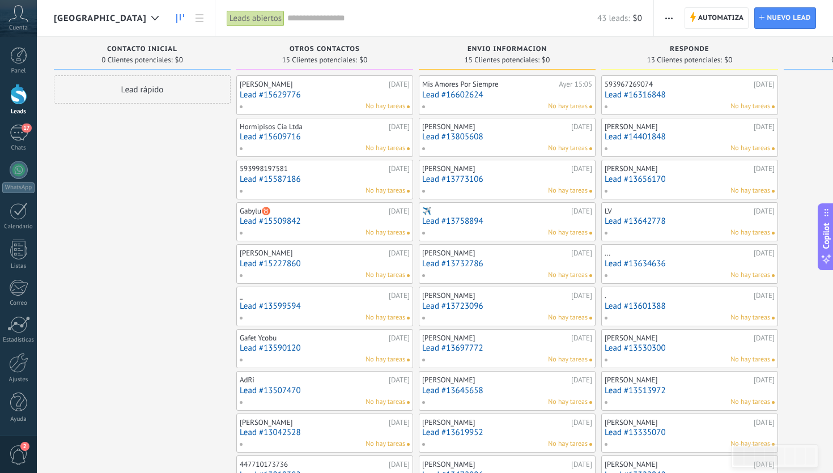
click at [23, 98] on div at bounding box center [18, 94] width 17 height 21
click at [28, 57] on link "Panel" at bounding box center [18, 61] width 37 height 28
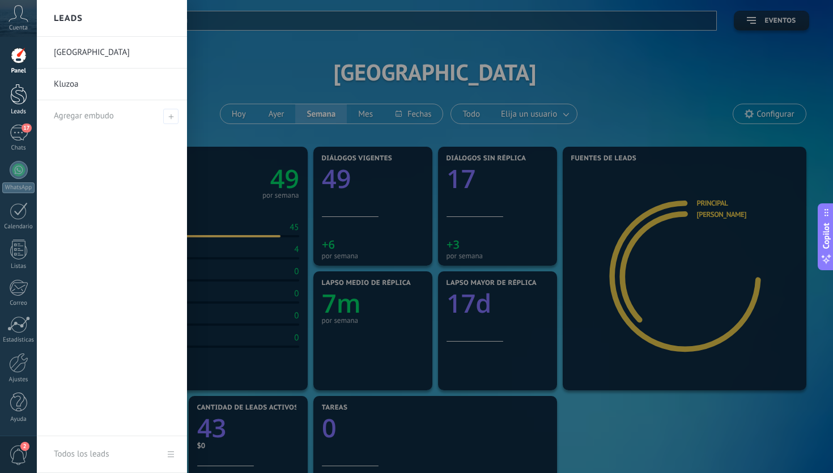
click at [23, 88] on div at bounding box center [18, 94] width 17 height 21
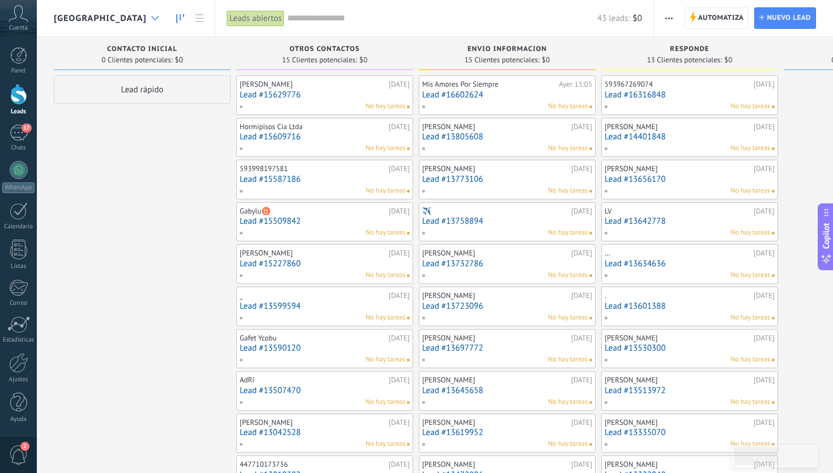
click at [159, 17] on icon at bounding box center [154, 18] width 7 height 5
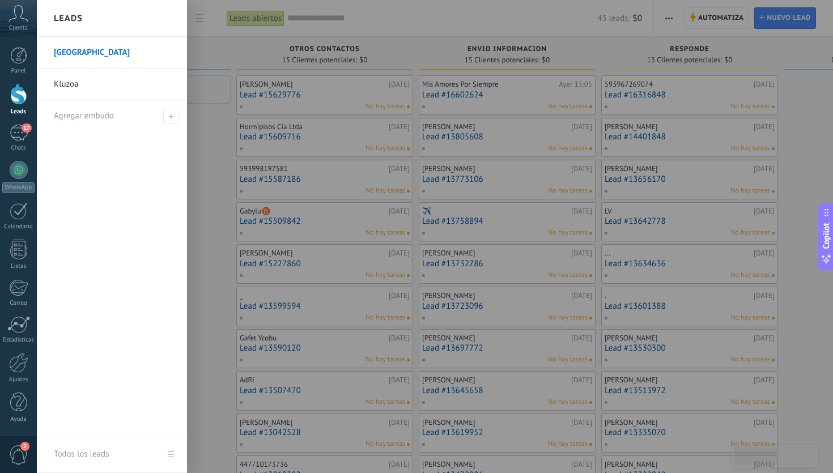
click at [76, 86] on link "Kluzoa" at bounding box center [115, 85] width 122 height 32
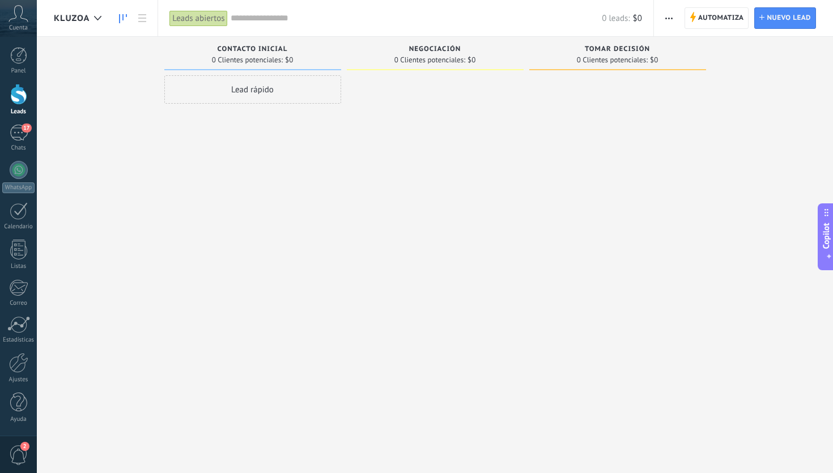
click at [108, 23] on div "Kluzoa" at bounding box center [83, 18] width 59 height 36
click at [101, 21] on div at bounding box center [97, 18] width 19 height 22
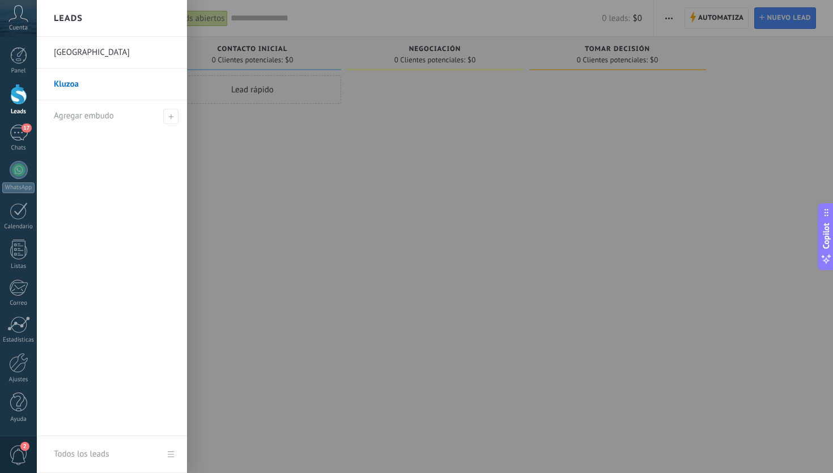
click at [443, 138] on div at bounding box center [453, 236] width 833 height 473
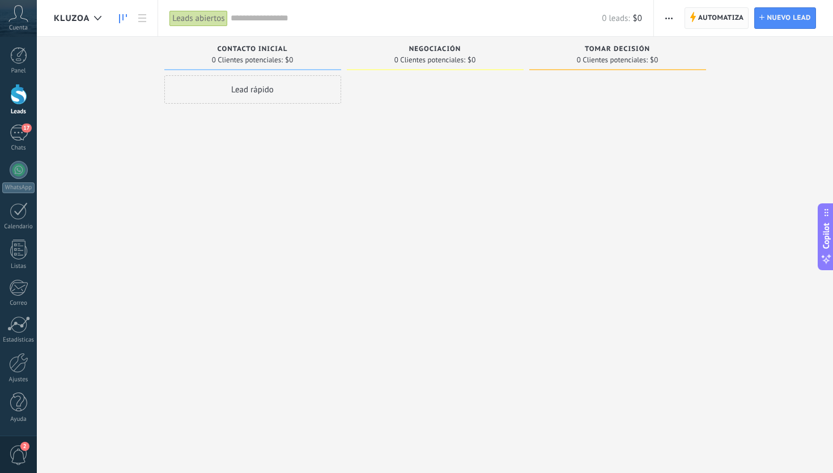
click at [695, 23] on span "Automatiza Automatiza" at bounding box center [716, 18] width 65 height 22
click at [664, 19] on button "button" at bounding box center [669, 18] width 16 height 22
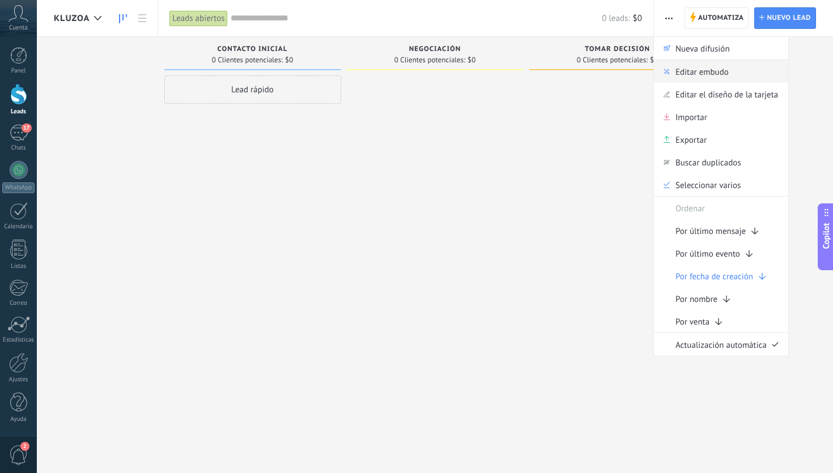
click at [726, 79] on span "Editar embudo" at bounding box center [701, 71] width 53 height 23
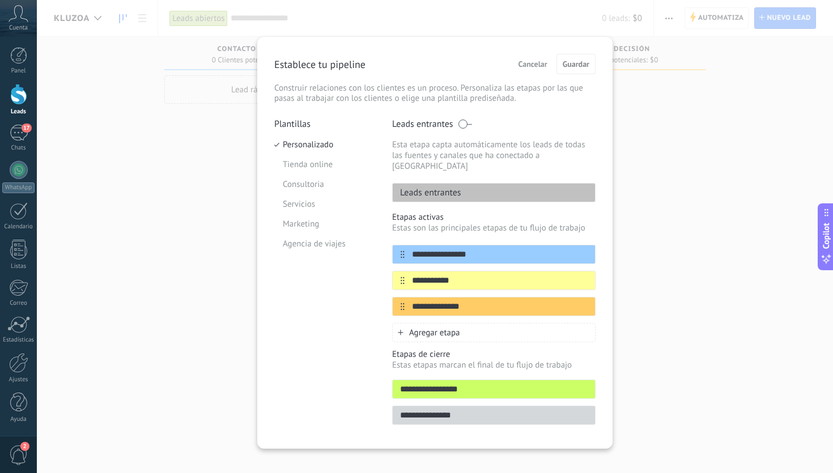
scroll to position [3, 0]
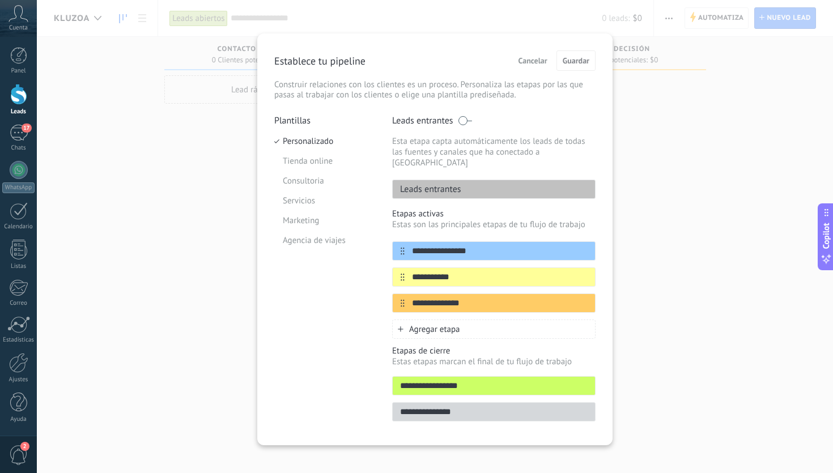
click at [540, 57] on span "Cancelar" at bounding box center [532, 61] width 29 height 8
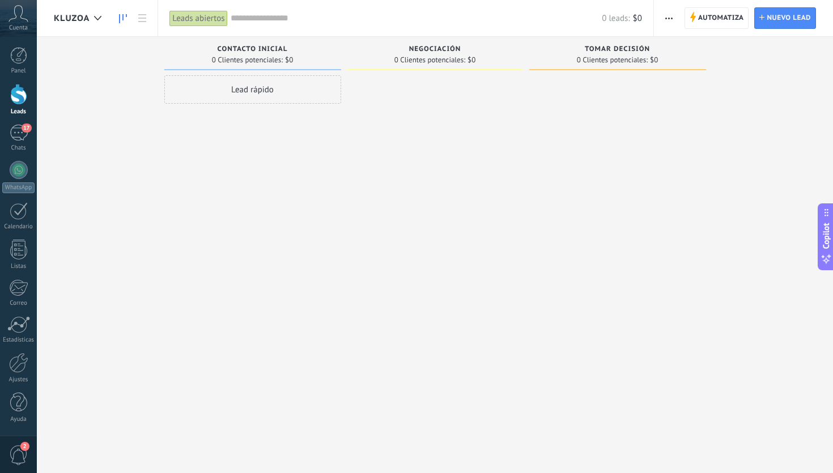
scroll to position [0, 0]
click at [665, 24] on span "button" at bounding box center [668, 18] width 7 height 22
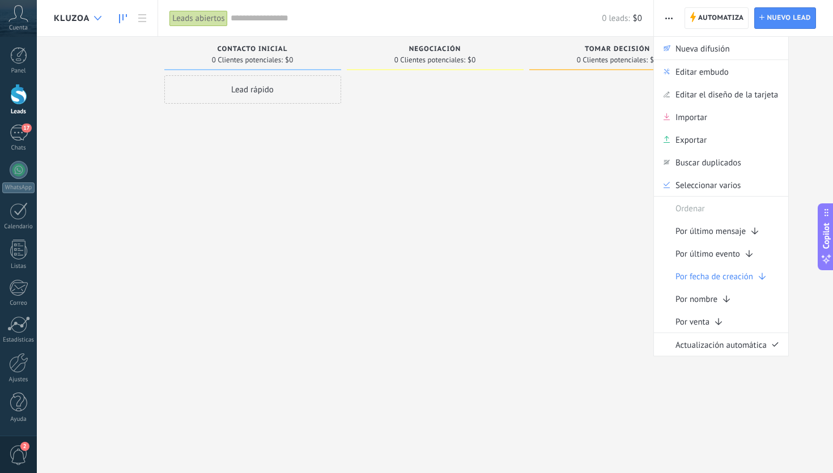
click at [103, 23] on div at bounding box center [97, 18] width 19 height 22
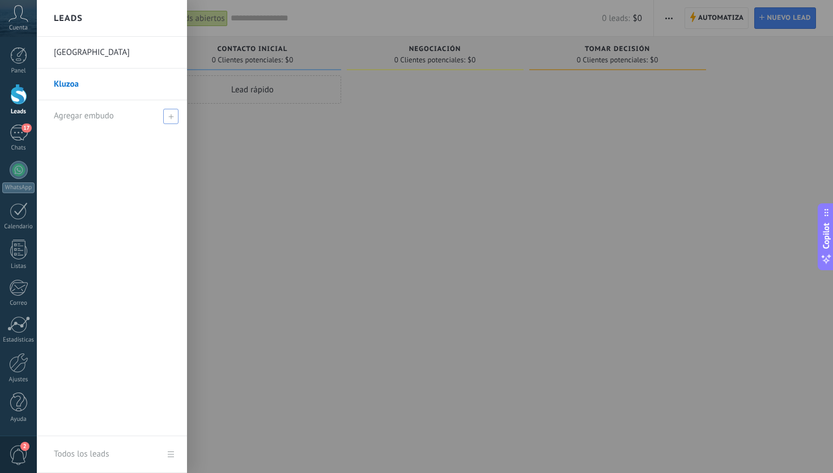
click at [154, 123] on div "Agregar embudo" at bounding box center [115, 115] width 122 height 31
click at [257, 173] on div at bounding box center [453, 236] width 833 height 473
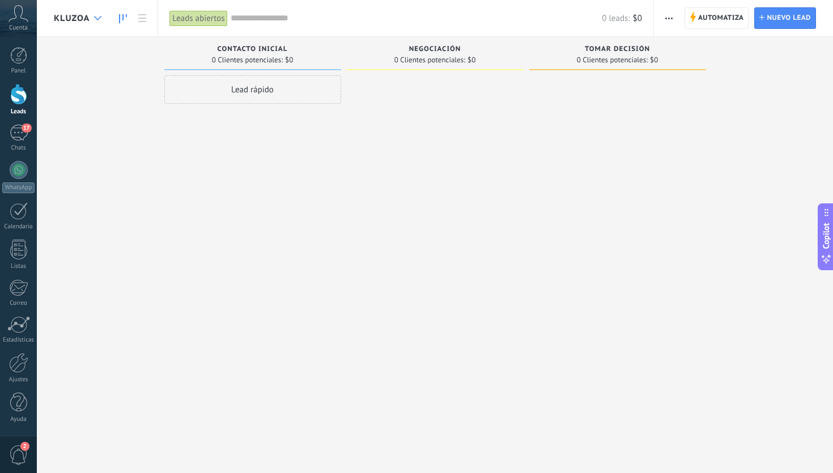
click at [101, 27] on div at bounding box center [97, 18] width 19 height 22
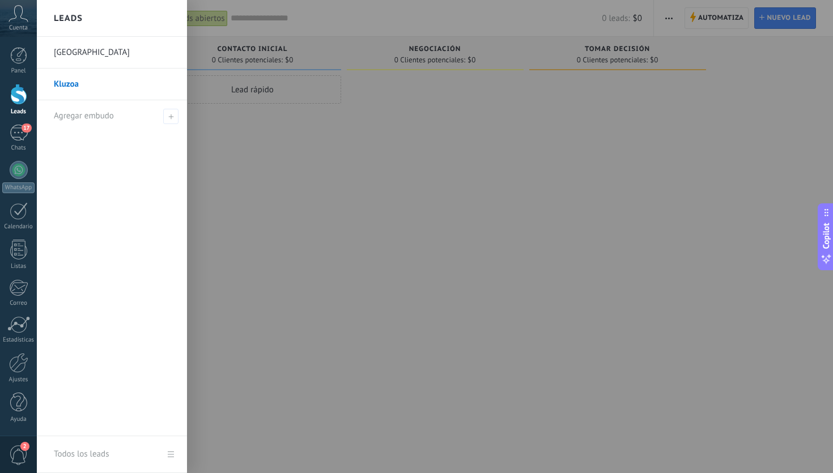
click at [177, 454] on link "Todos los leads" at bounding box center [112, 454] width 150 height 37
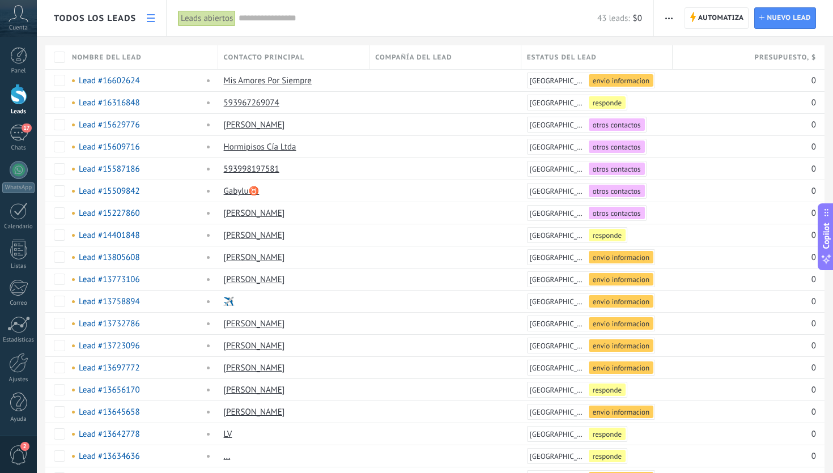
click at [155, 18] on link at bounding box center [150, 18] width 19 height 22
click at [154, 19] on icon at bounding box center [151, 18] width 8 height 8
click at [101, 22] on span "Todos los leads" at bounding box center [95, 18] width 82 height 11
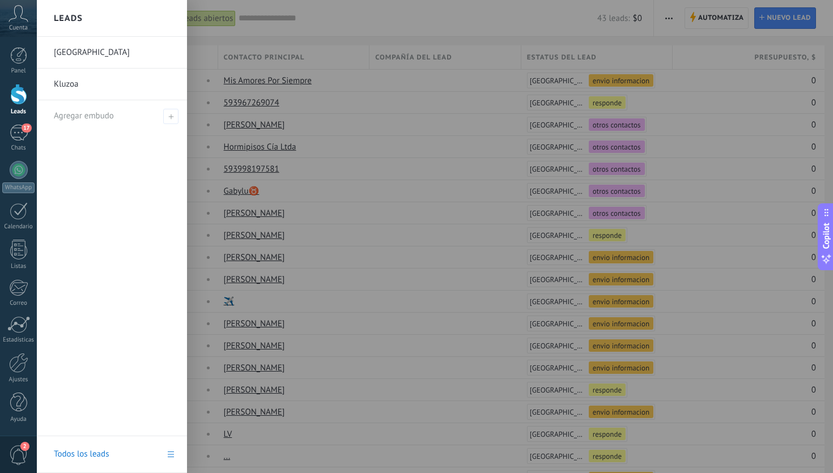
click at [100, 86] on link "Kluzoa" at bounding box center [115, 85] width 122 height 32
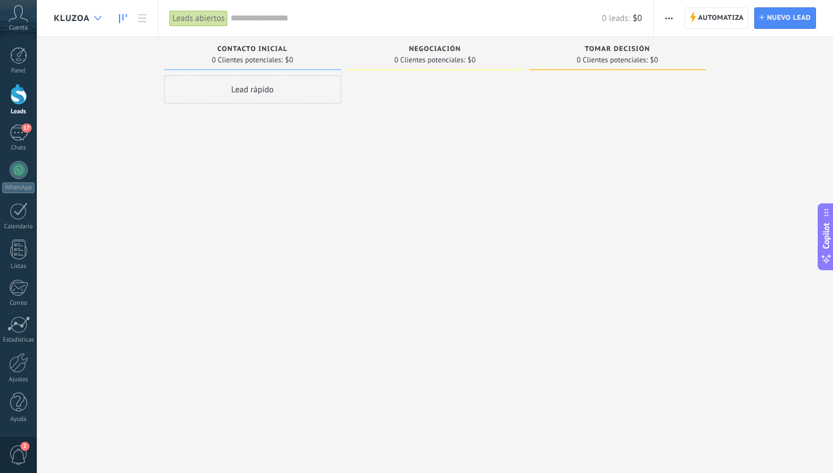
click at [93, 22] on div at bounding box center [97, 18] width 19 height 22
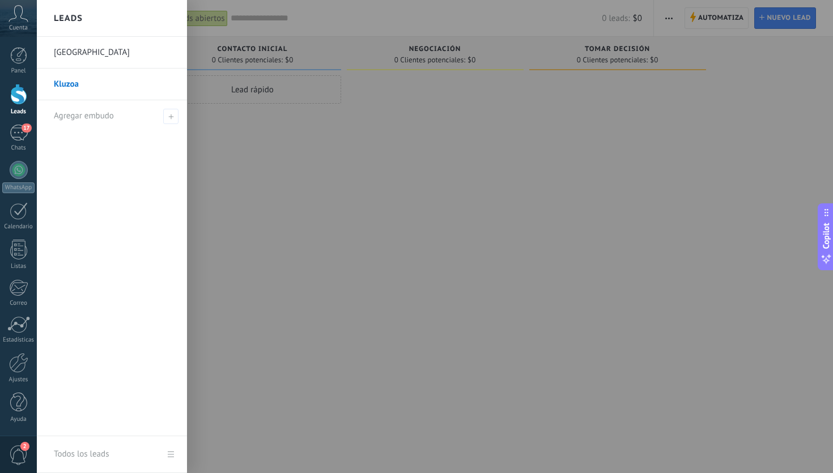
click at [299, 134] on div at bounding box center [453, 236] width 833 height 473
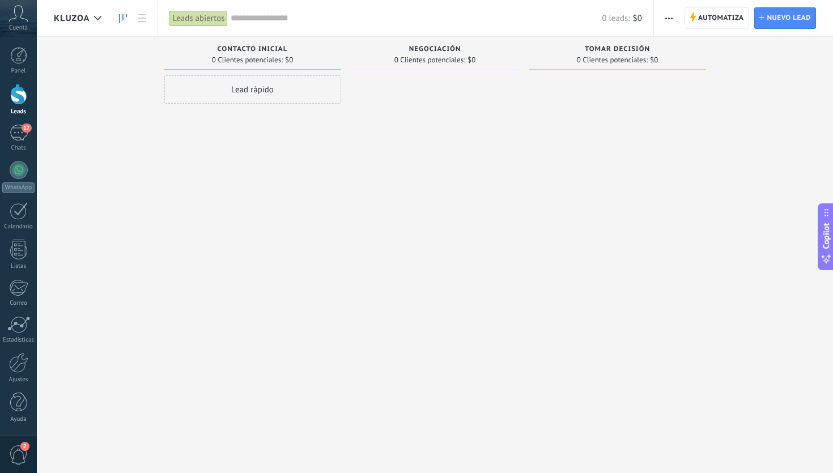
click at [822, 248] on span "Copilot" at bounding box center [825, 236] width 11 height 26
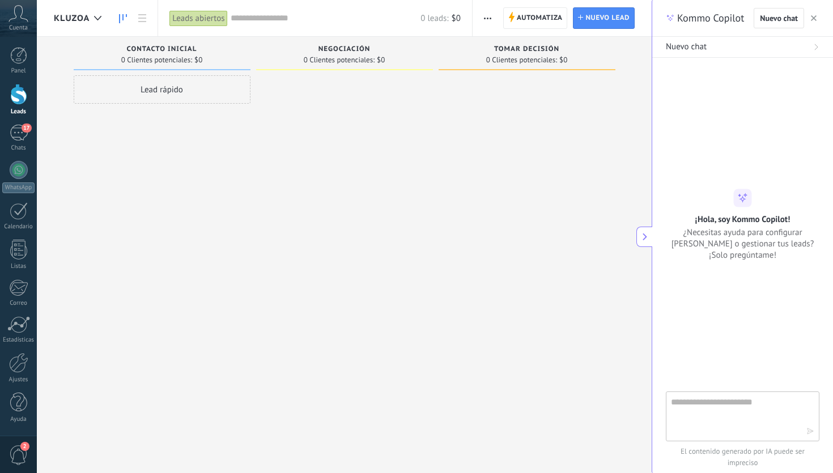
click at [740, 430] on textarea at bounding box center [734, 415] width 127 height 41
type textarea "*"
type textarea "**********"
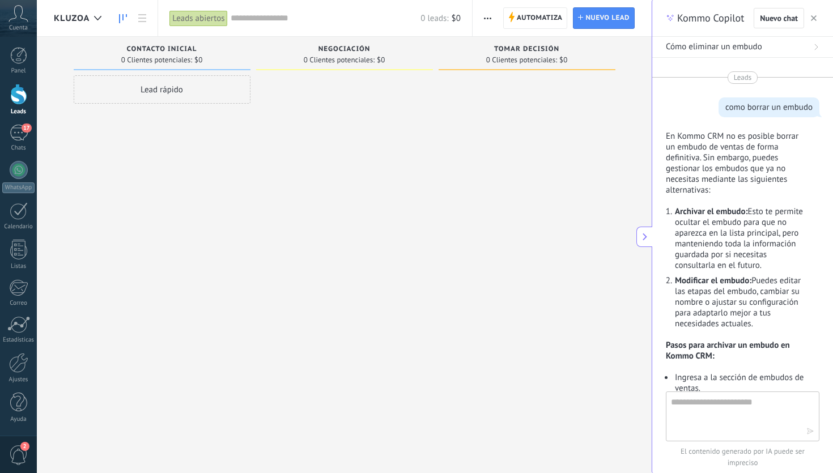
scroll to position [314, 0]
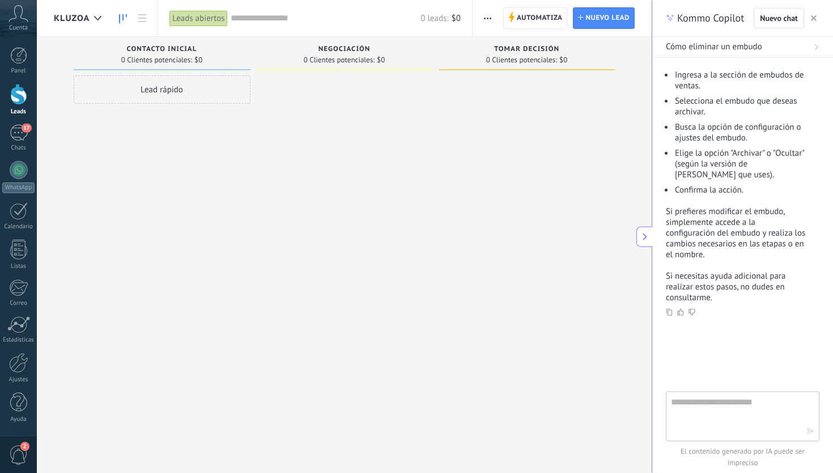
click at [818, 45] on icon at bounding box center [815, 47] width 7 height 7
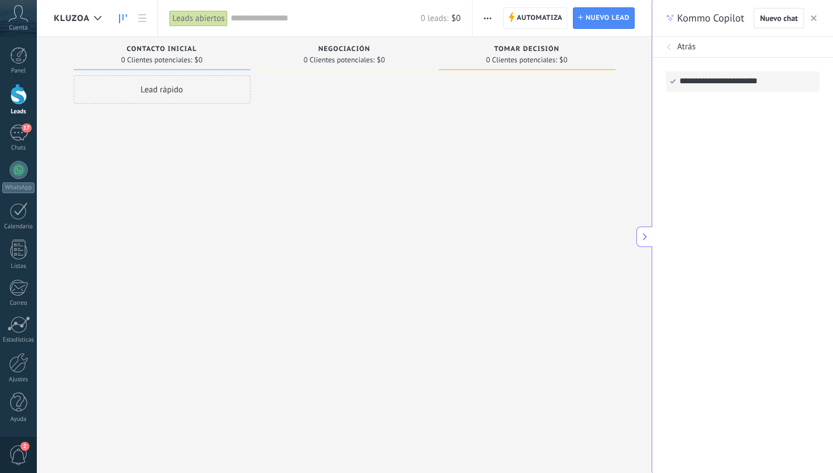
click at [779, 46] on div "Atrás" at bounding box center [743, 46] width 154 height 11
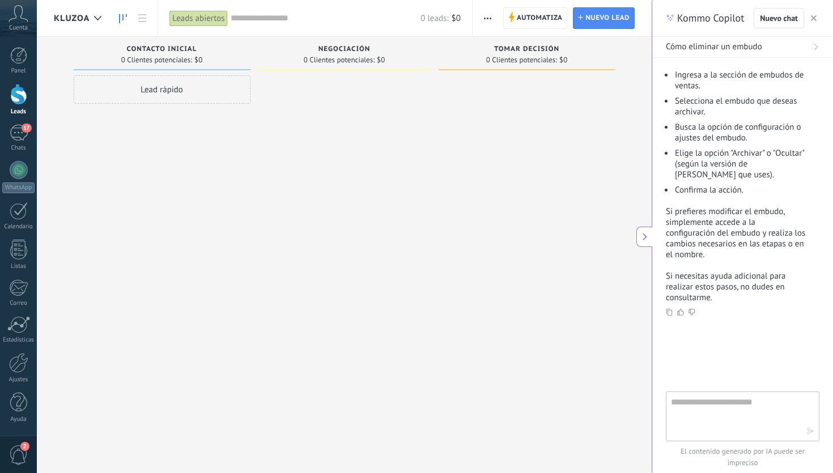
click at [210, 240] on div "Lead rápido" at bounding box center [162, 237] width 177 height 325
click at [100, 26] on div at bounding box center [97, 18] width 19 height 22
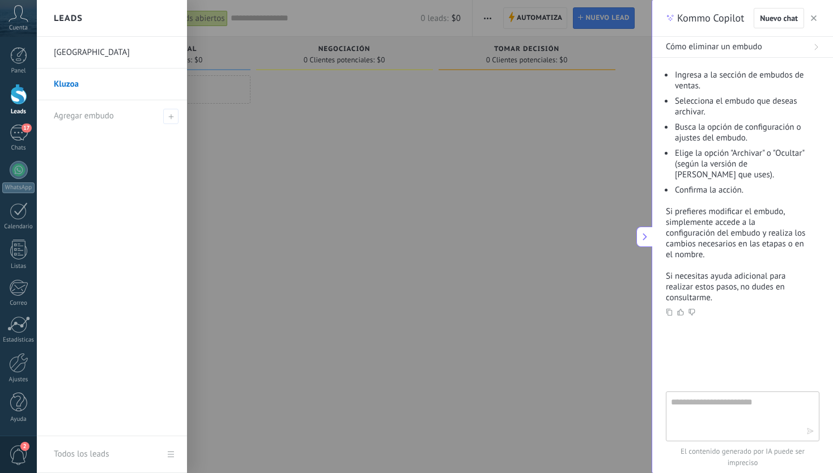
click at [117, 87] on link "Kluzoa" at bounding box center [115, 85] width 122 height 32
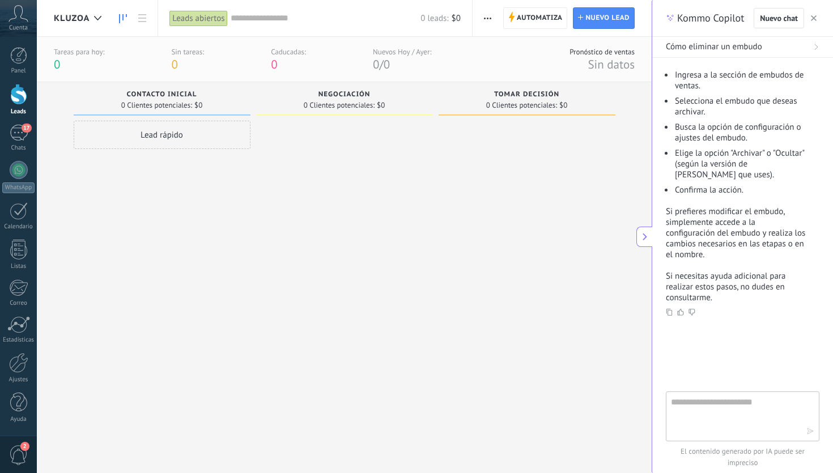
click at [495, 18] on button "button" at bounding box center [487, 18] width 16 height 22
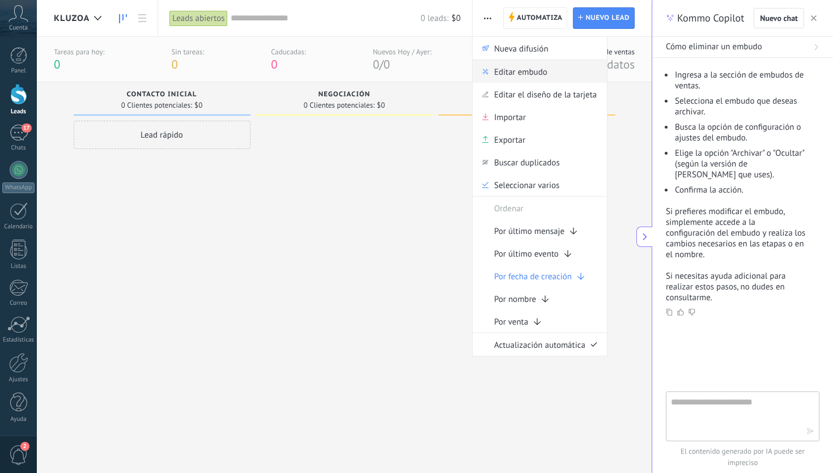
click at [530, 73] on span "Editar embudo" at bounding box center [520, 71] width 53 height 23
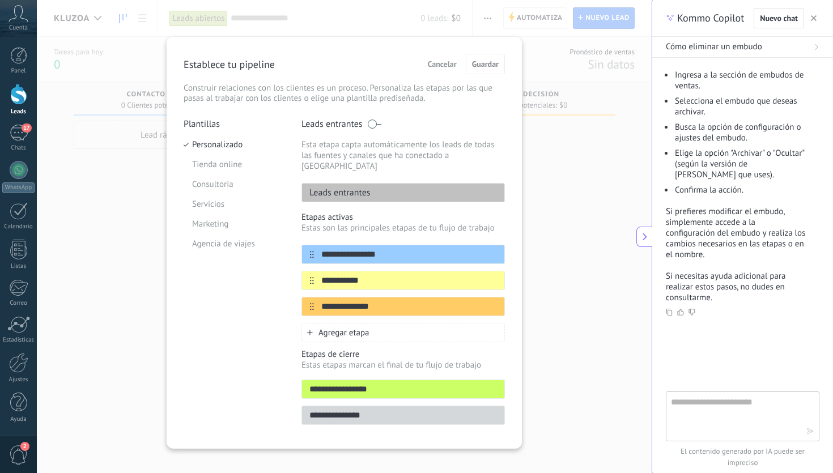
drag, startPoint x: 374, startPoint y: 124, endPoint x: 357, endPoint y: 123, distance: 17.0
click at [360, 123] on label "Leads entrantes" at bounding box center [341, 123] width 80 height 11
click at [373, 124] on span at bounding box center [374, 124] width 14 height 9
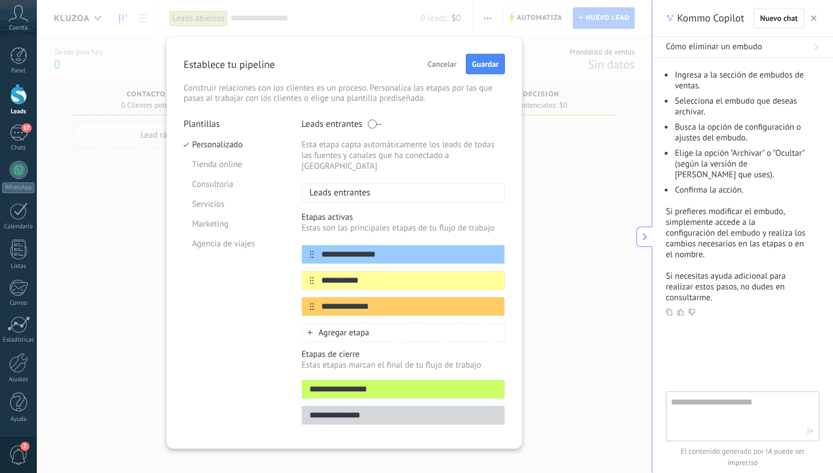
click at [373, 123] on span at bounding box center [374, 124] width 14 height 9
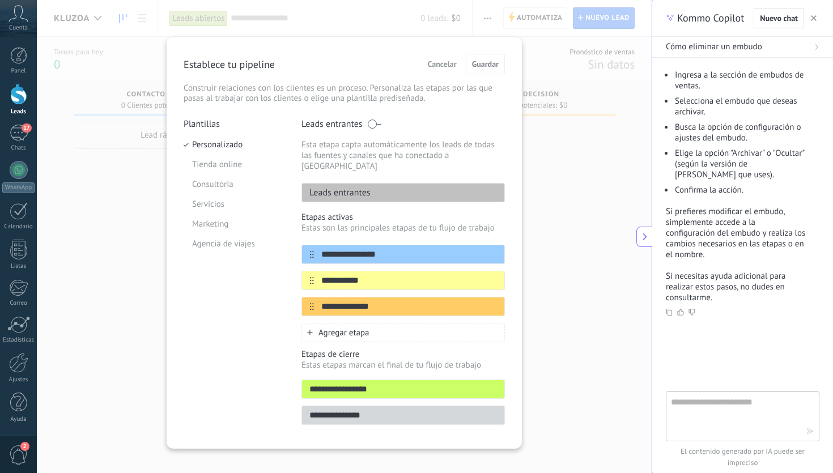
scroll to position [3, 0]
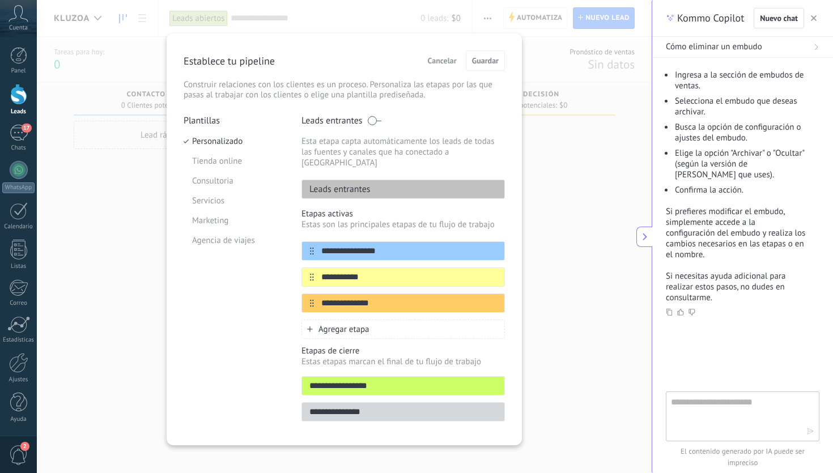
click at [438, 62] on span "Cancelar" at bounding box center [442, 61] width 29 height 8
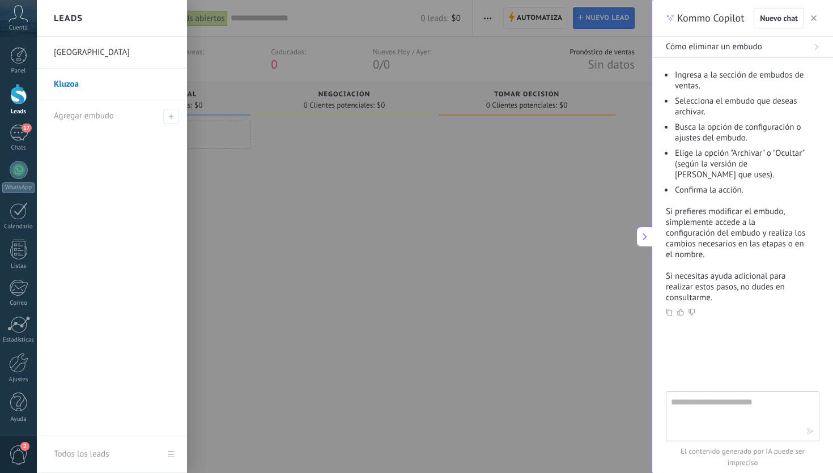
click at [19, 91] on div at bounding box center [18, 94] width 17 height 21
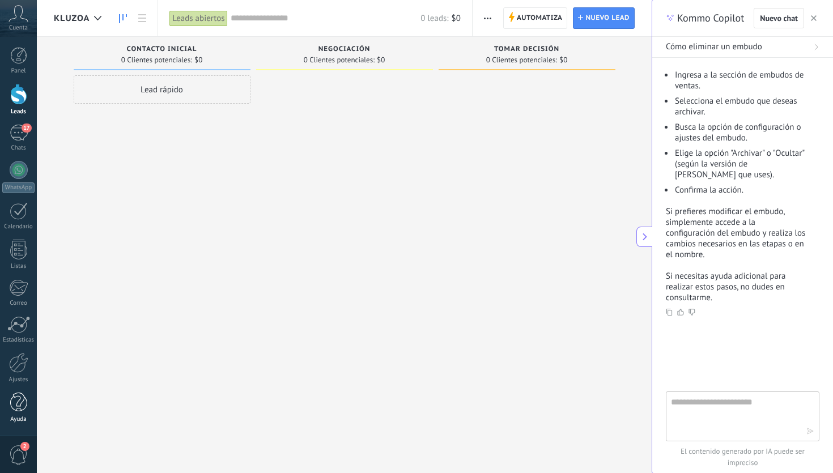
click at [27, 412] on div at bounding box center [18, 403] width 17 height 20
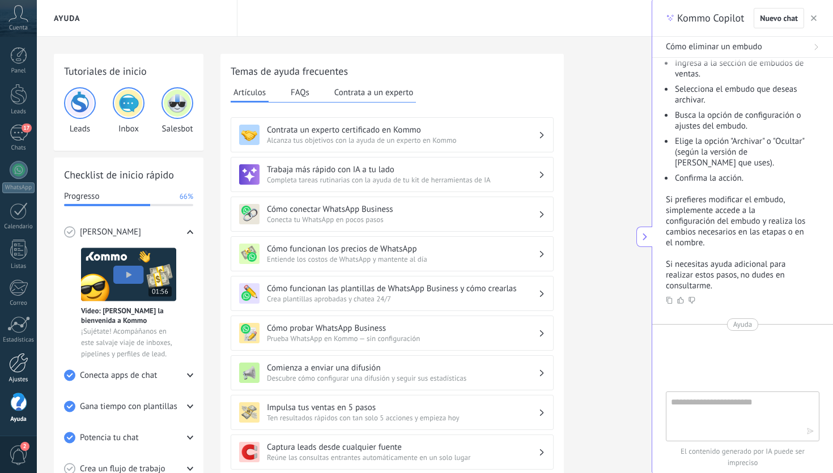
click at [14, 368] on div at bounding box center [18, 363] width 19 height 20
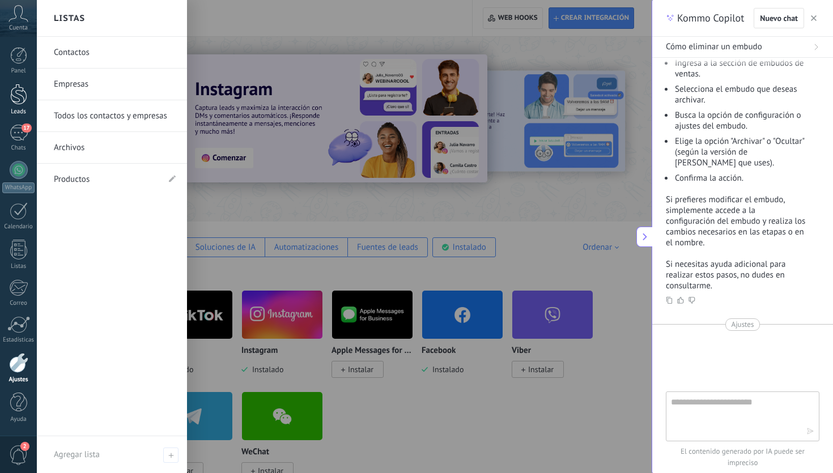
click at [24, 108] on div "Leads" at bounding box center [18, 111] width 33 height 7
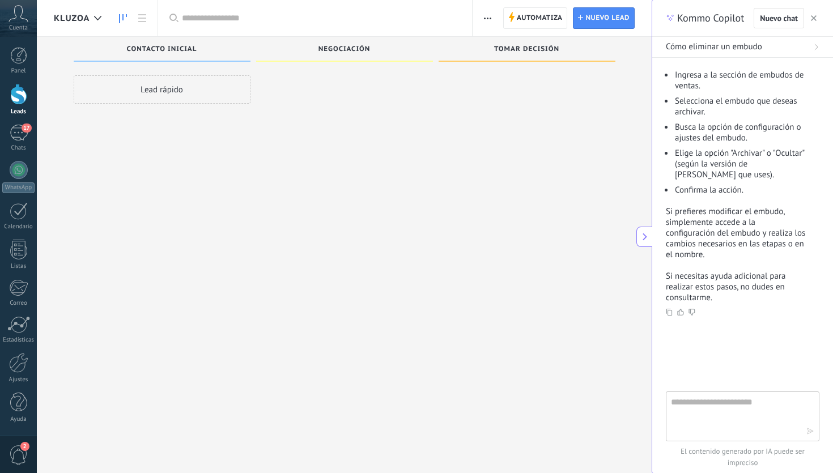
click at [22, 103] on div at bounding box center [18, 94] width 17 height 21
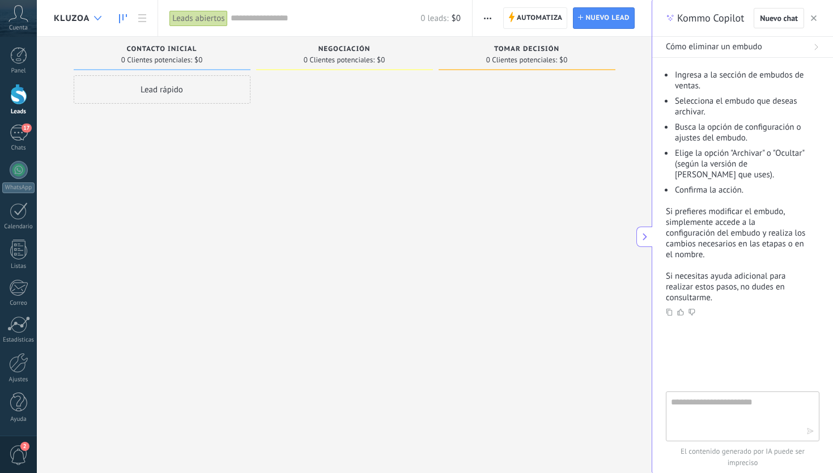
click at [95, 19] on icon at bounding box center [97, 18] width 7 height 5
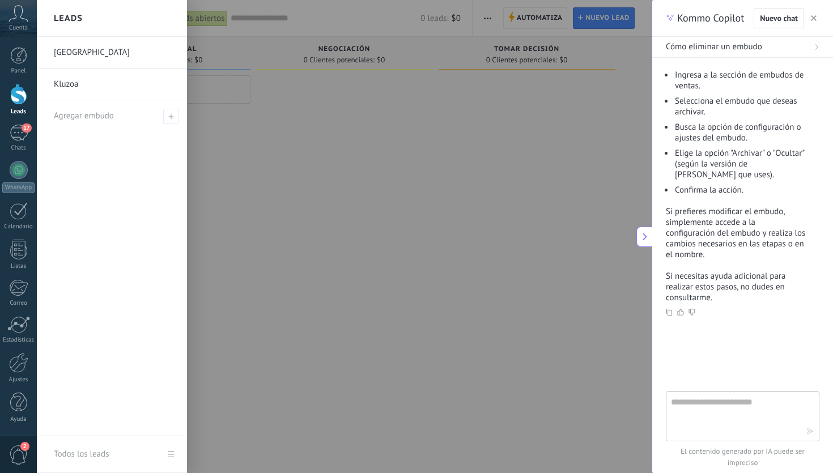
click at [782, 421] on textarea at bounding box center [734, 415] width 127 height 41
type textarea "**********"
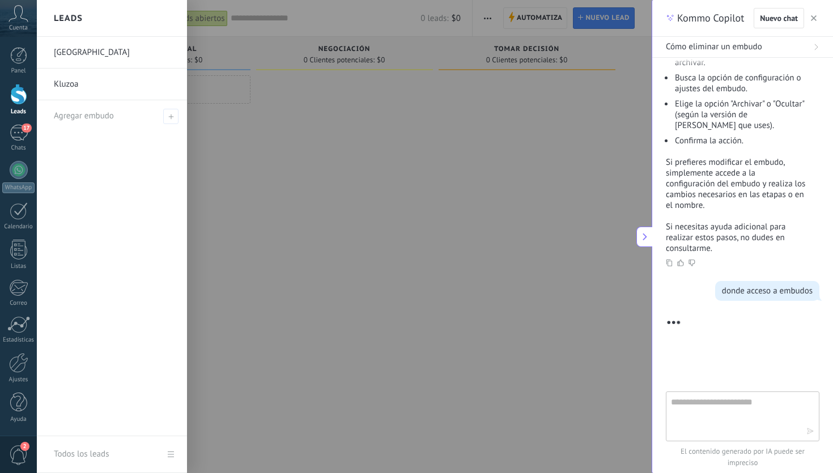
scroll to position [535, 0]
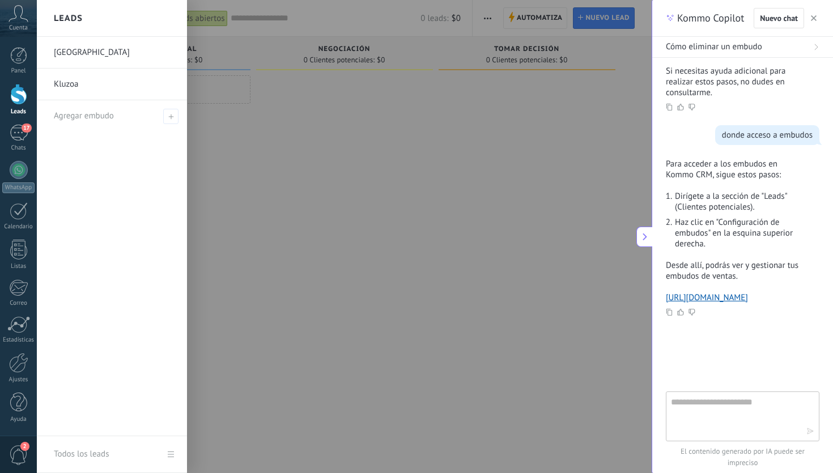
click at [291, 212] on div at bounding box center [453, 236] width 833 height 473
click at [26, 101] on div at bounding box center [18, 94] width 17 height 21
click at [14, 98] on div at bounding box center [18, 94] width 17 height 21
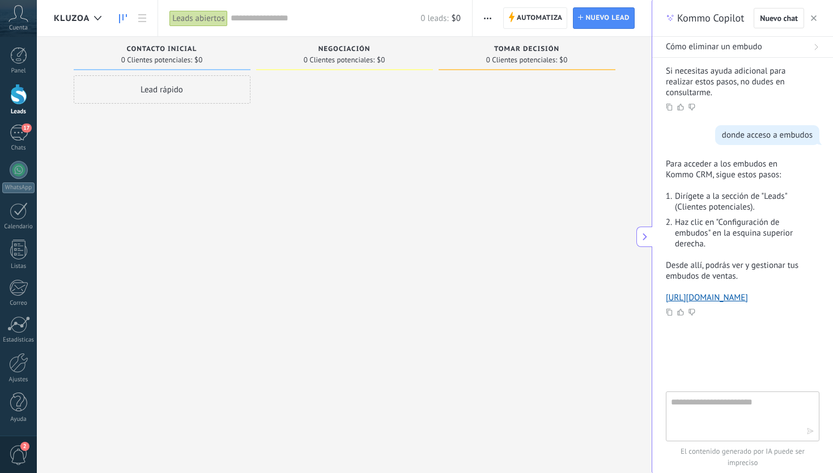
click at [483, 19] on button "button" at bounding box center [487, 18] width 16 height 22
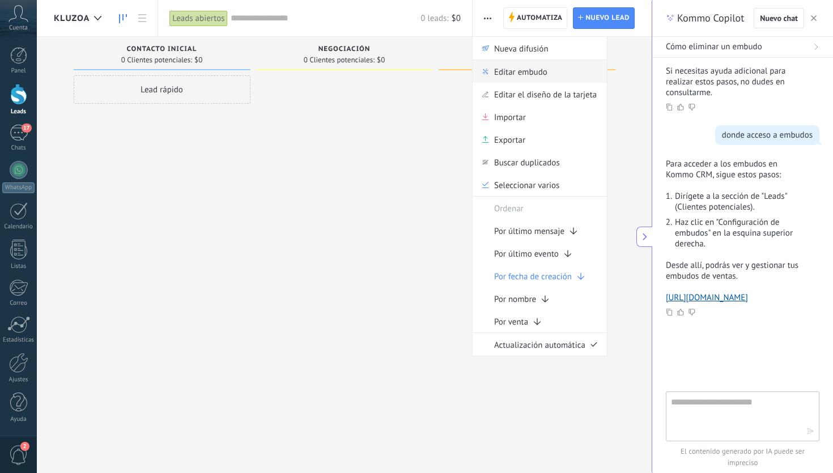
click at [543, 75] on span "Editar embudo" at bounding box center [520, 71] width 53 height 23
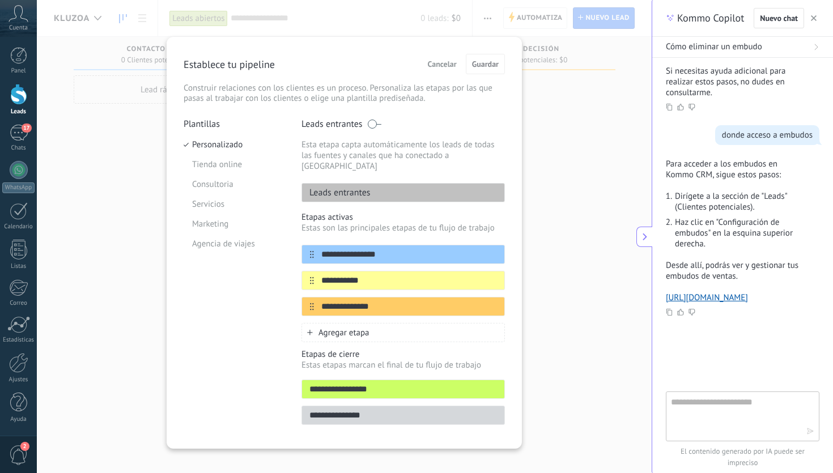
click at [450, 65] on span "Cancelar" at bounding box center [442, 64] width 29 height 8
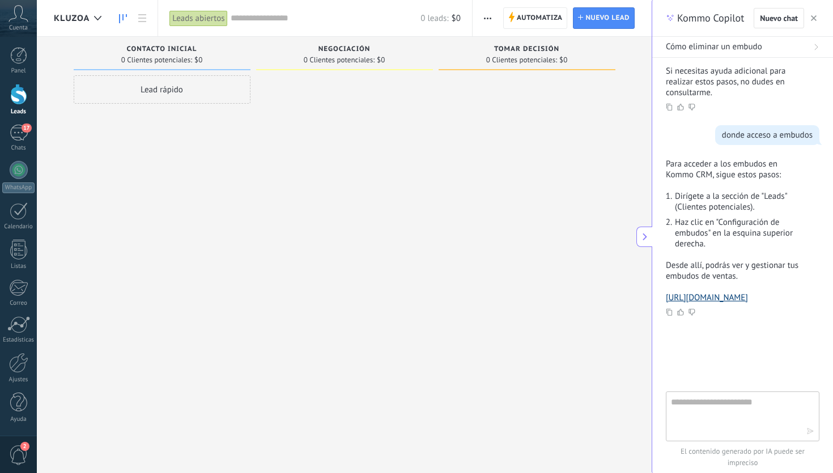
click at [718, 292] on link "https://www.kommo.com/support/crm/pipelines" at bounding box center [707, 297] width 82 height 11
click at [549, 26] on span "Automatiza" at bounding box center [540, 18] width 46 height 20
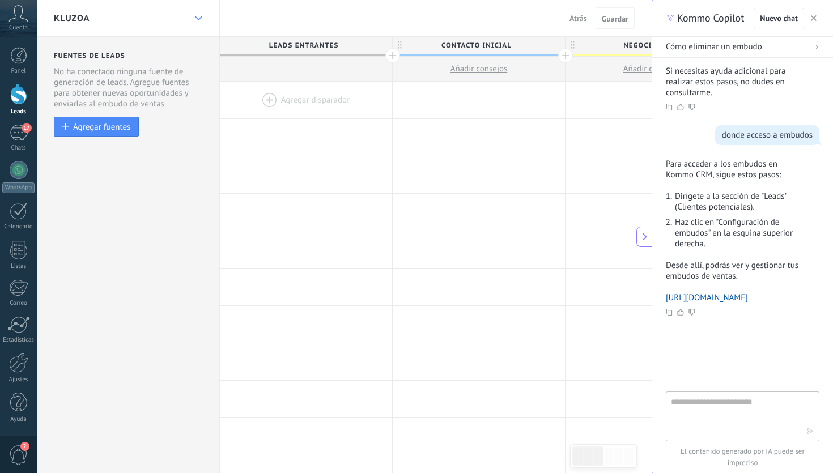
click at [193, 16] on div at bounding box center [198, 18] width 19 height 22
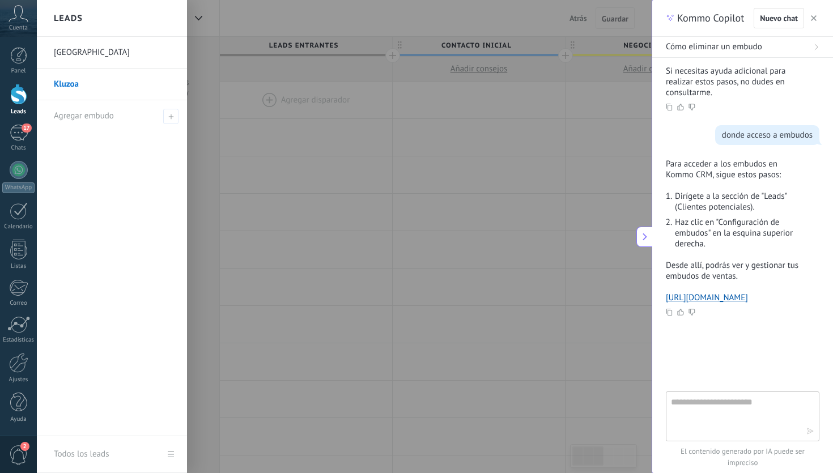
click at [282, 112] on div at bounding box center [453, 236] width 833 height 473
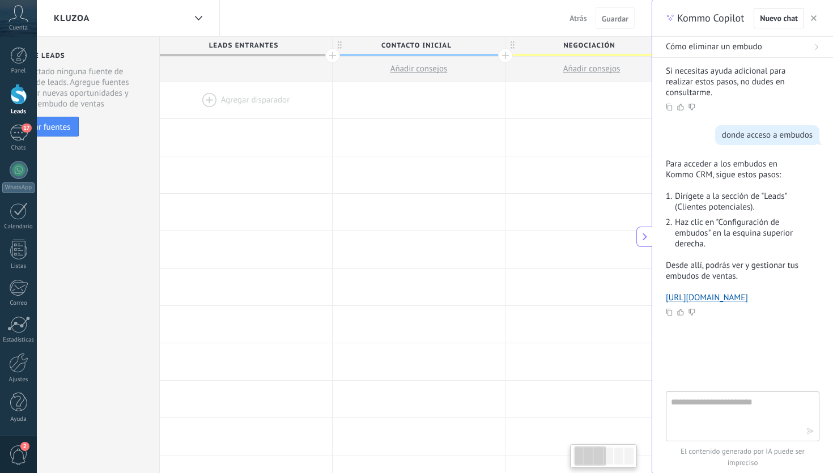
scroll to position [0, 65]
click at [572, 22] on span "Atrás" at bounding box center [578, 18] width 18 height 10
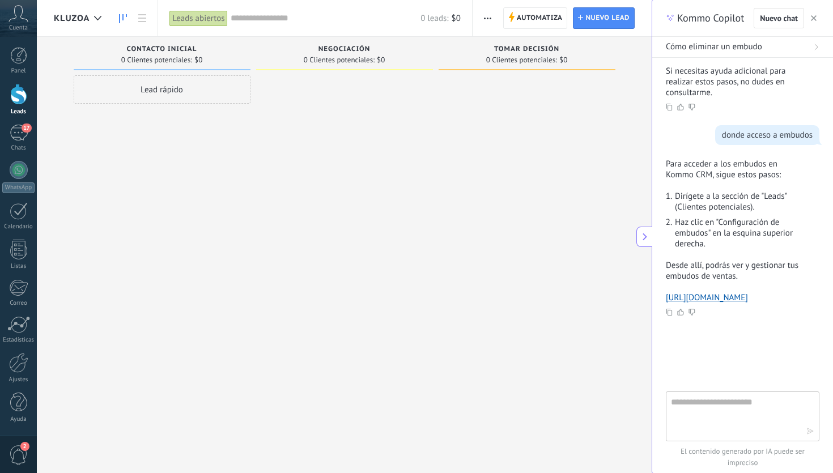
click at [497, 25] on div "Automatiza Nueva difusión Editar embudo Editar el diseño de la tarjeta Importar…" at bounding box center [487, 18] width 19 height 22
click at [817, 23] on button "button" at bounding box center [813, 18] width 11 height 14
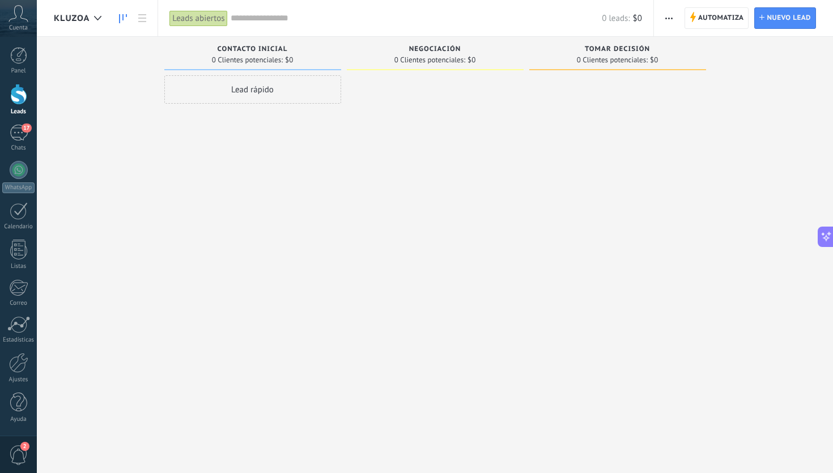
click at [710, 133] on div "Tomar decisión 0 Clientes potenciales: $0" at bounding box center [626, 219] width 194 height 364
click at [826, 235] on icon at bounding box center [826, 237] width 12 height 12
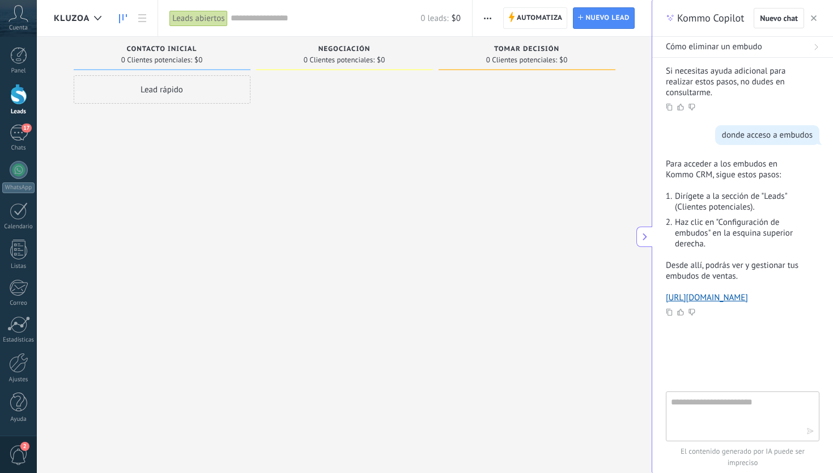
click at [774, 397] on textarea at bounding box center [734, 415] width 127 height 41
type textarea "**********"
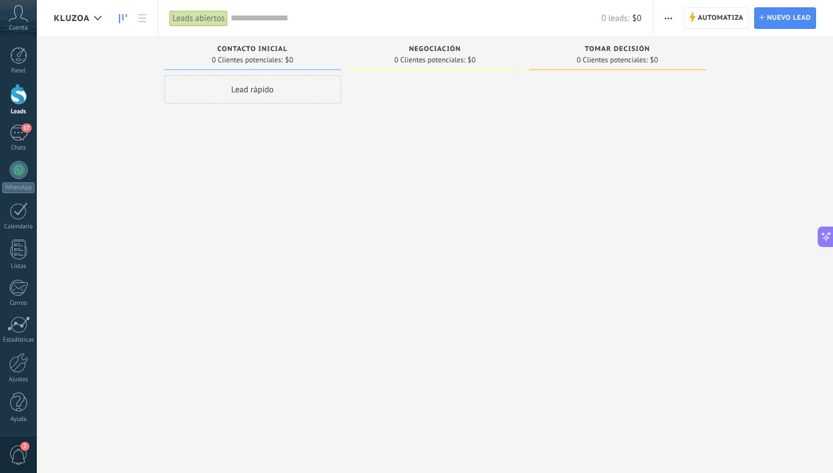
scroll to position [1013, 0]
click at [832, 237] on button at bounding box center [825, 237] width 16 height 20
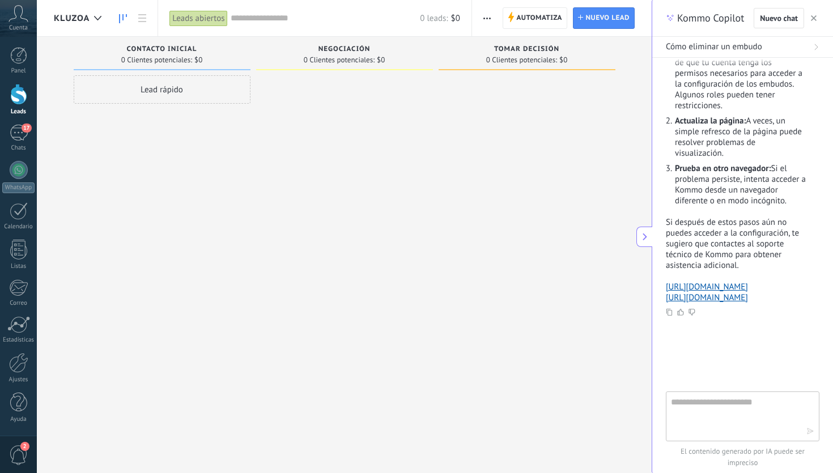
scroll to position [1000, 0]
click at [737, 282] on link "https://www.kommo.com/support/kb/pipelines" at bounding box center [707, 287] width 82 height 11
click at [824, 27] on div "Kommo Copilot Nuevo chat" at bounding box center [742, 18] width 181 height 37
click at [817, 24] on button "button" at bounding box center [813, 18] width 11 height 14
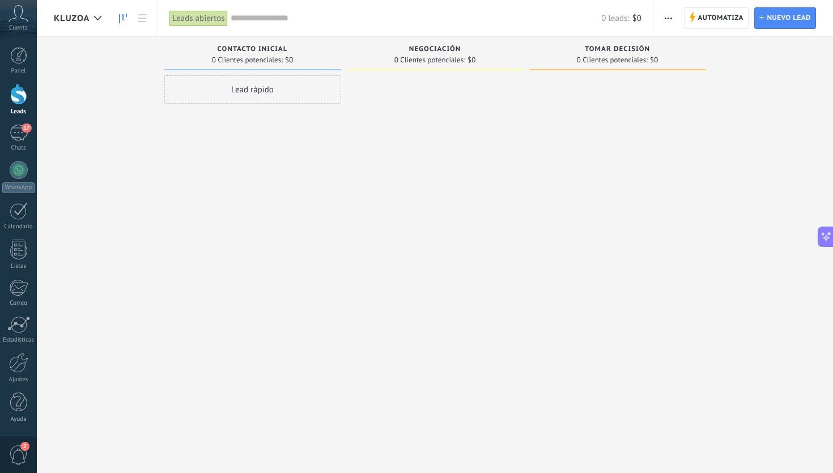
click at [80, 13] on span "Kluzoa" at bounding box center [72, 18] width 36 height 11
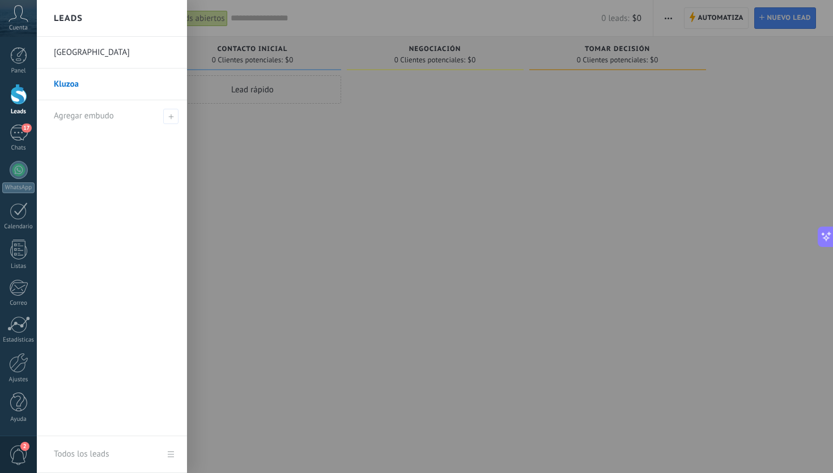
click at [71, 17] on h2 "Leads" at bounding box center [68, 19] width 29 height 36
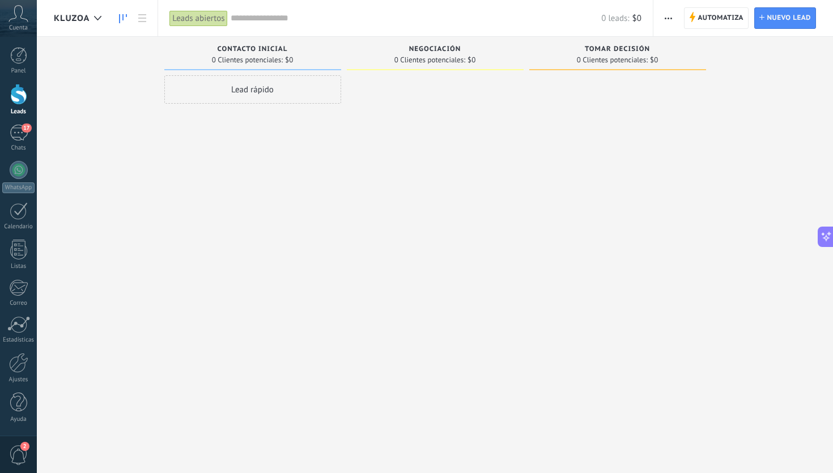
click at [71, 17] on span "Kluzoa" at bounding box center [72, 18] width 36 height 11
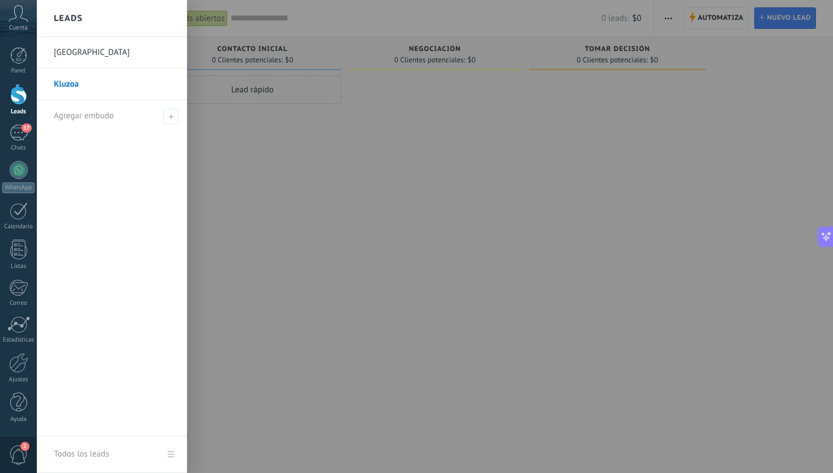
click at [73, 84] on link "Kluzoa" at bounding box center [115, 85] width 122 height 32
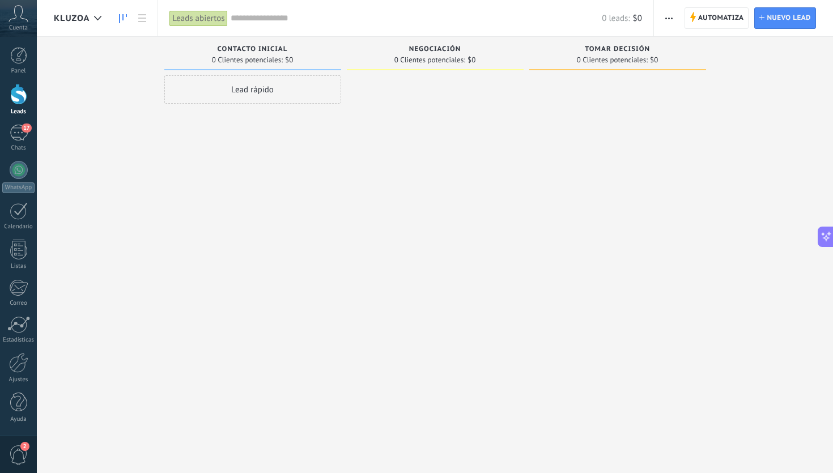
click at [677, 19] on div "Automatiza Nueva difusión Editar embudo Editar el diseño de la tarjeta Importar…" at bounding box center [668, 18] width 19 height 22
click at [677, 20] on button "button" at bounding box center [669, 18] width 16 height 22
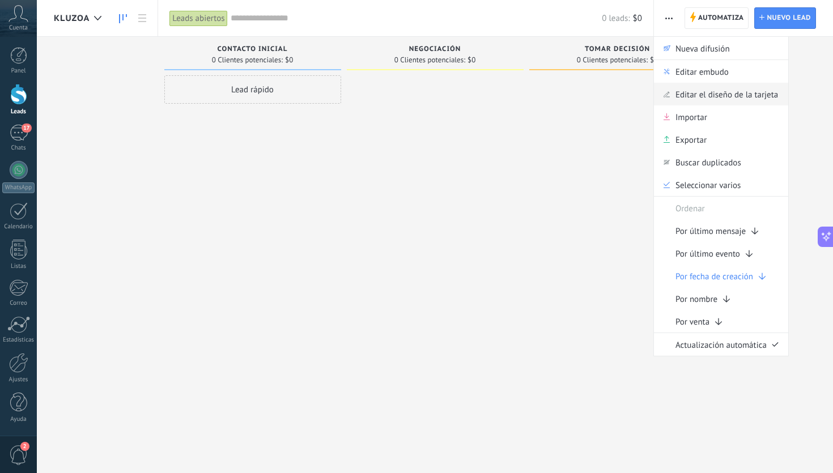
click at [715, 98] on span "Editar el diseño de la tarjeta" at bounding box center [726, 94] width 103 height 23
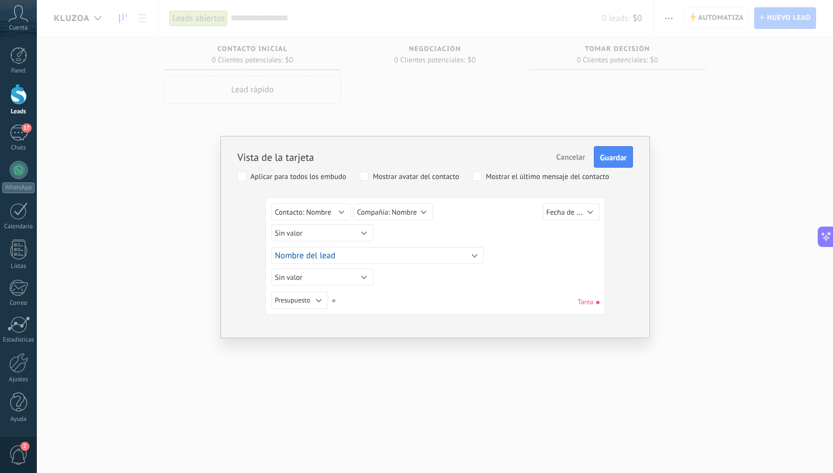
click at [574, 157] on span "Cancelar" at bounding box center [570, 157] width 29 height 10
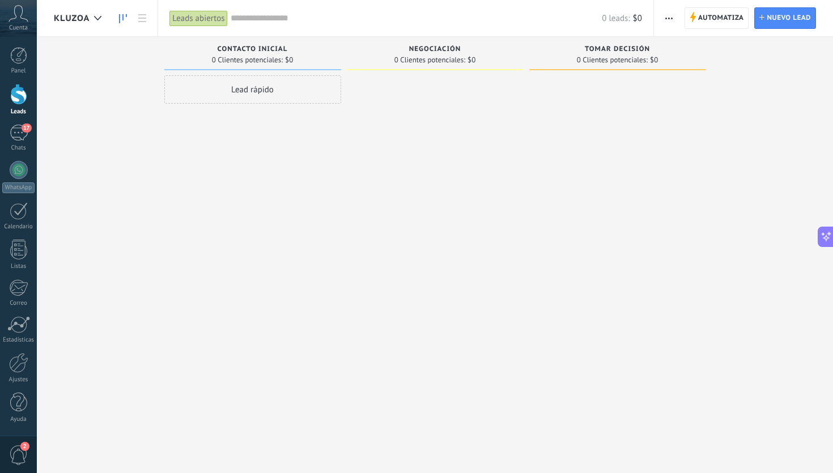
click at [653, 29] on div "Leads abiertos Aplicar 0 leads: $0 Leads abiertos Mis leads Leads ganados Leads…" at bounding box center [405, 18] width 496 height 36
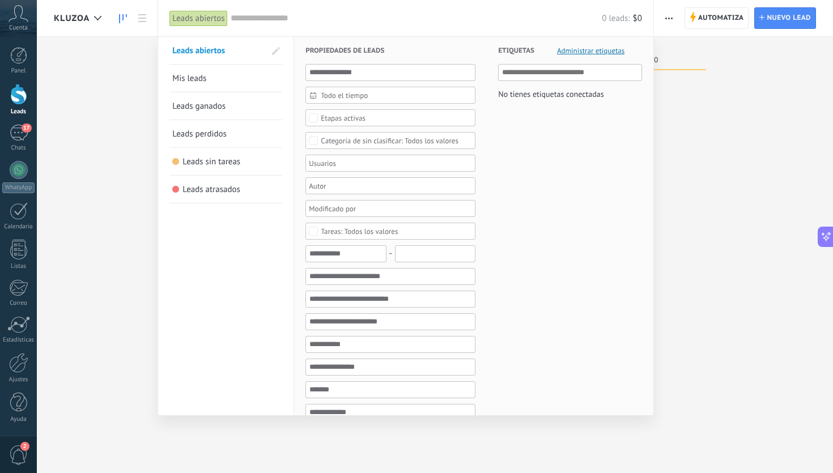
click at [659, 27] on div at bounding box center [416, 236] width 833 height 473
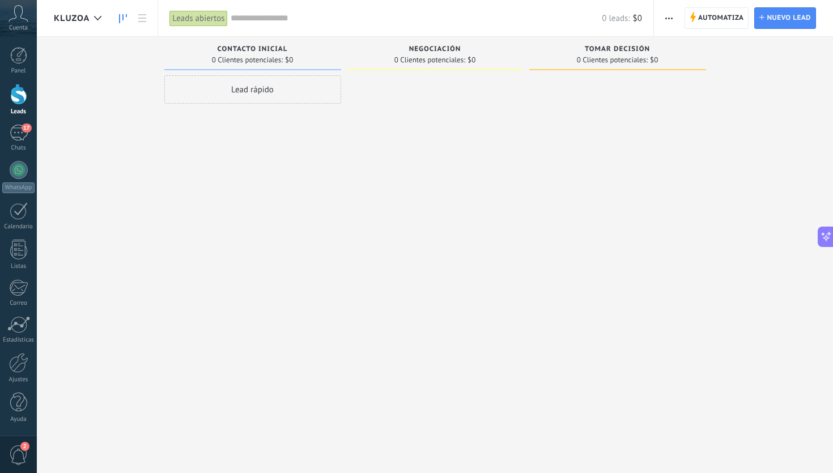
click at [665, 24] on span "button" at bounding box center [668, 18] width 7 height 22
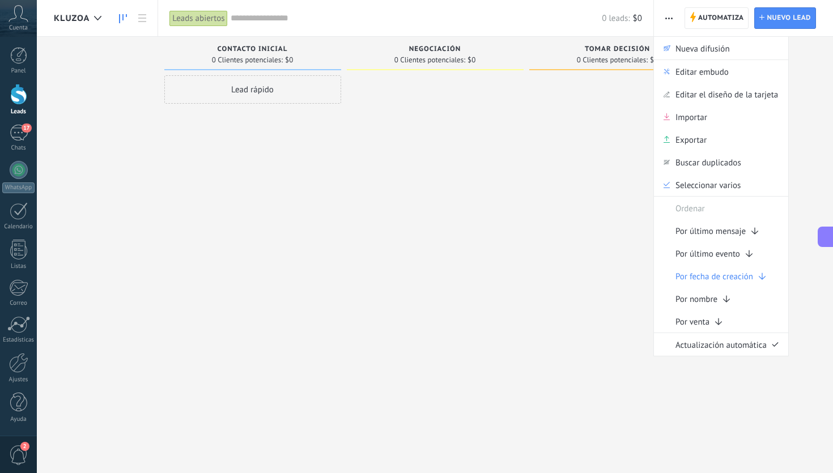
click at [301, 158] on div "Lead rápido" at bounding box center [252, 237] width 177 height 325
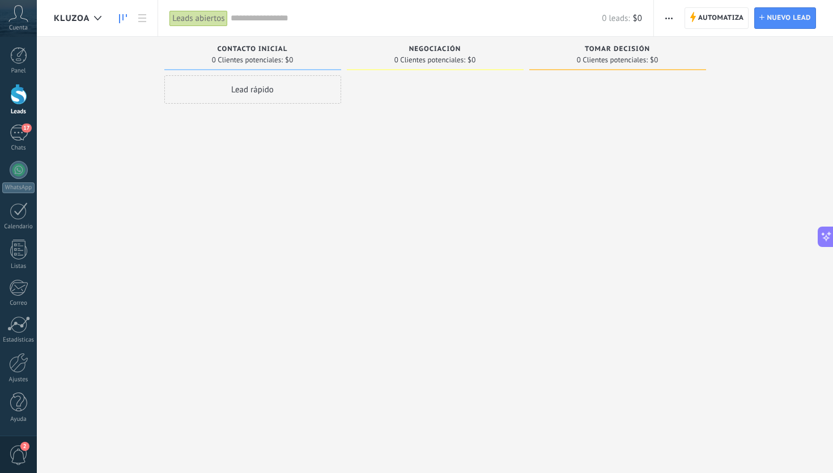
click at [59, 17] on span "Kluzoa" at bounding box center [72, 18] width 36 height 11
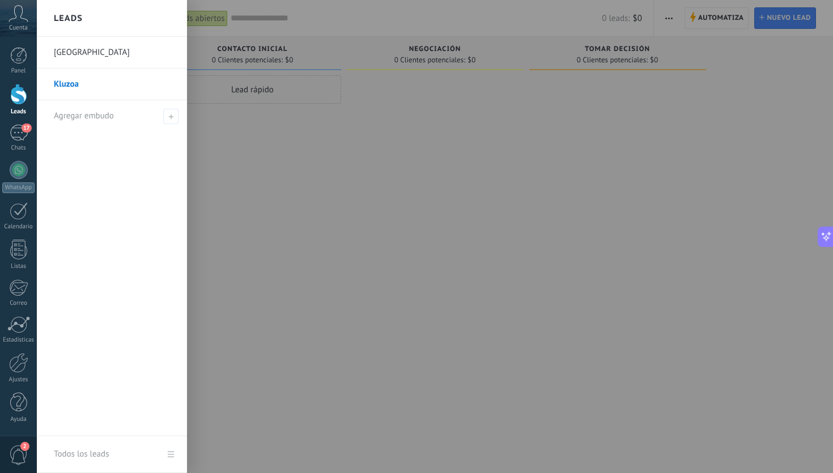
click at [71, 82] on link "Kluzoa" at bounding box center [115, 85] width 122 height 32
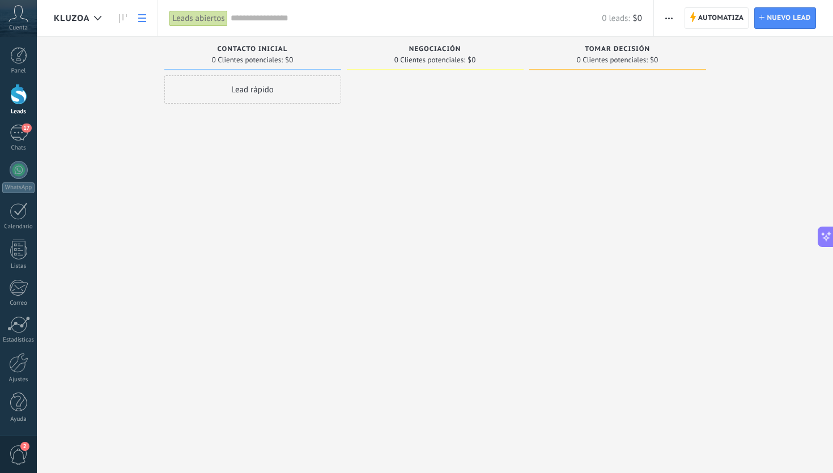
click at [146, 25] on link at bounding box center [142, 18] width 19 height 22
